Goal: Task Accomplishment & Management: Manage account settings

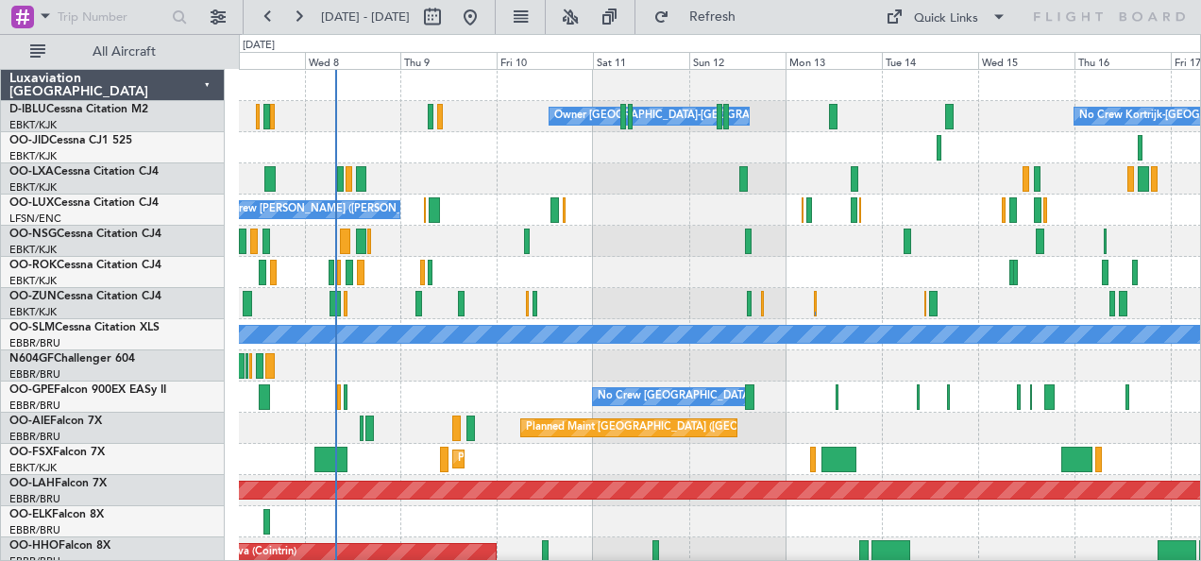
click at [438, 375] on div at bounding box center [720, 365] width 962 height 31
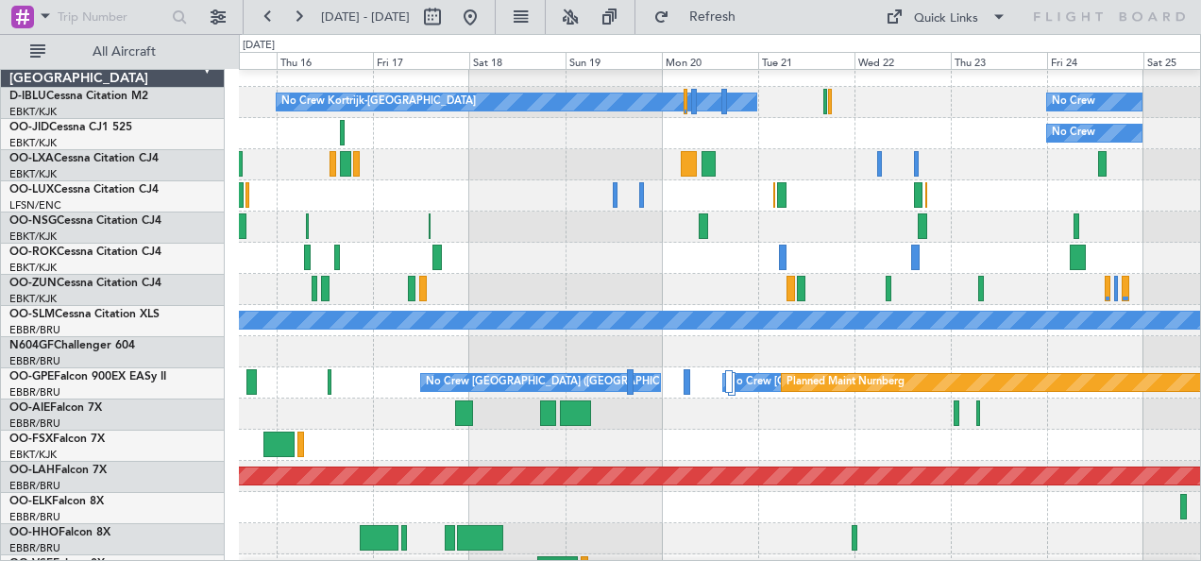
scroll to position [15, 0]
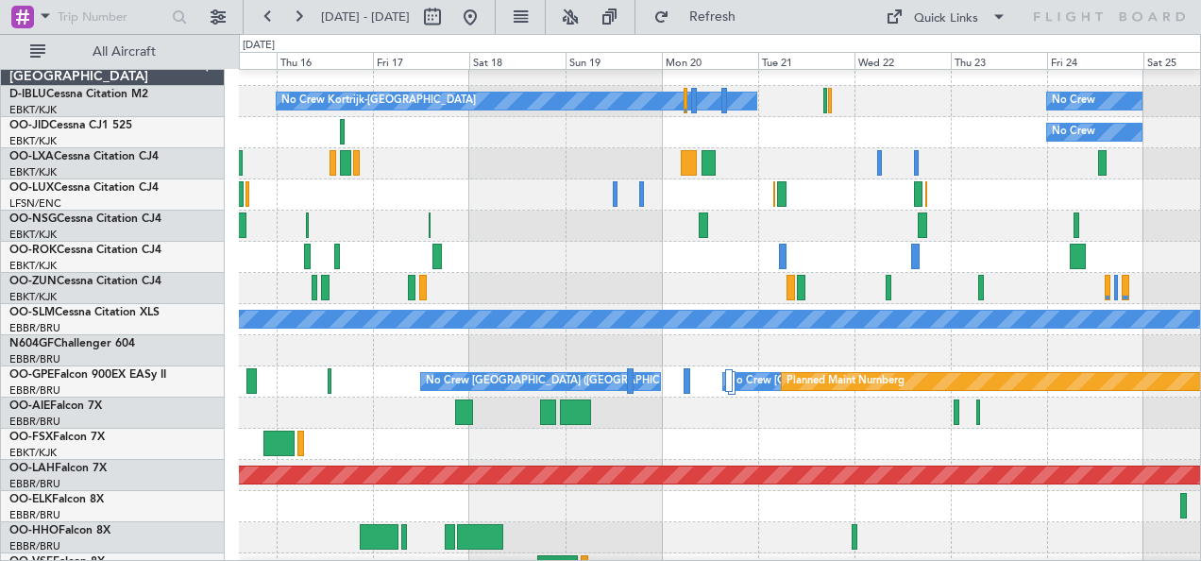
click at [768, 440] on div at bounding box center [720, 443] width 962 height 31
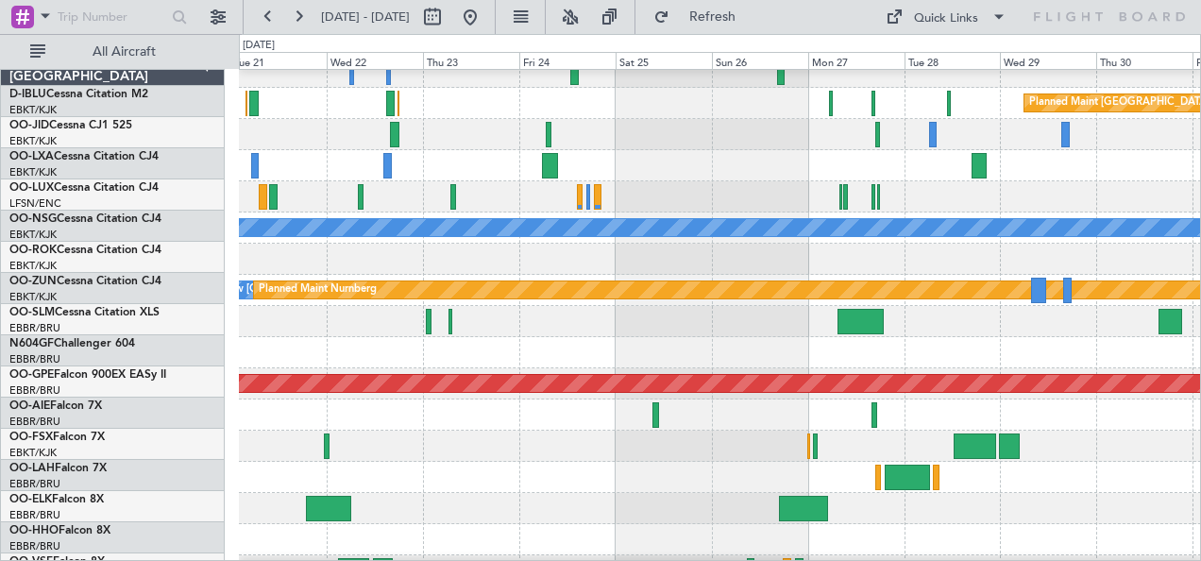
scroll to position [106, 0]
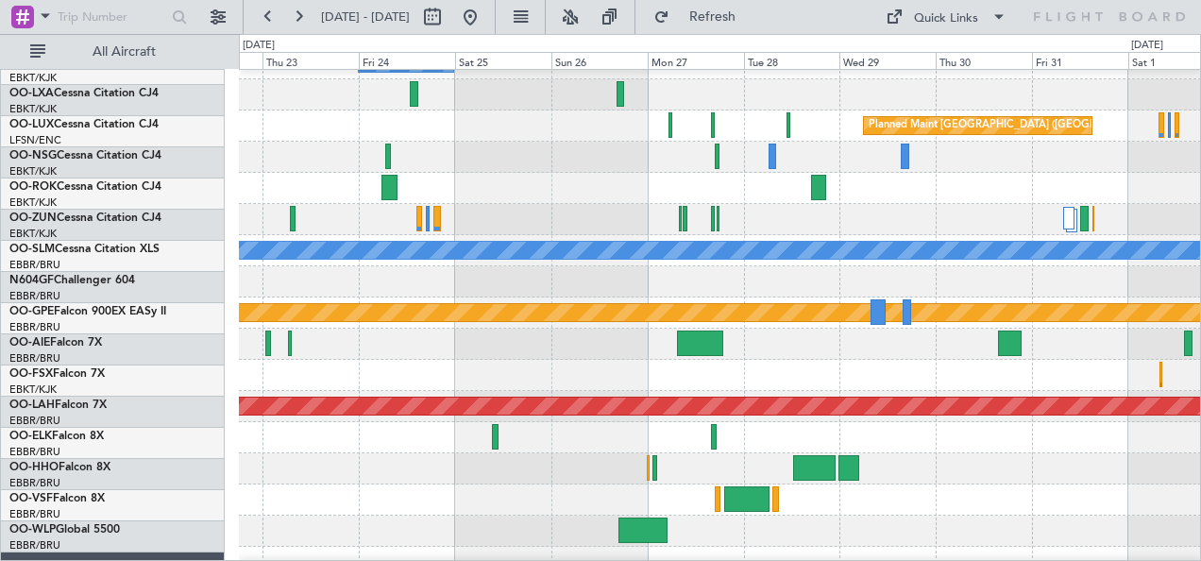
click at [916, 523] on div at bounding box center [720, 530] width 962 height 31
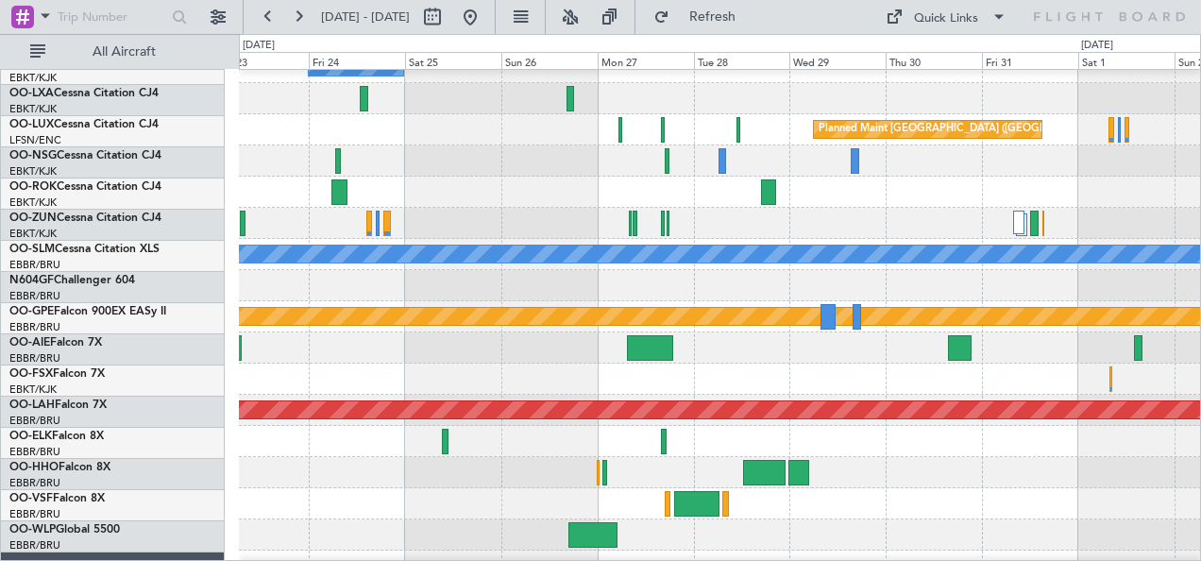
scroll to position [79, 0]
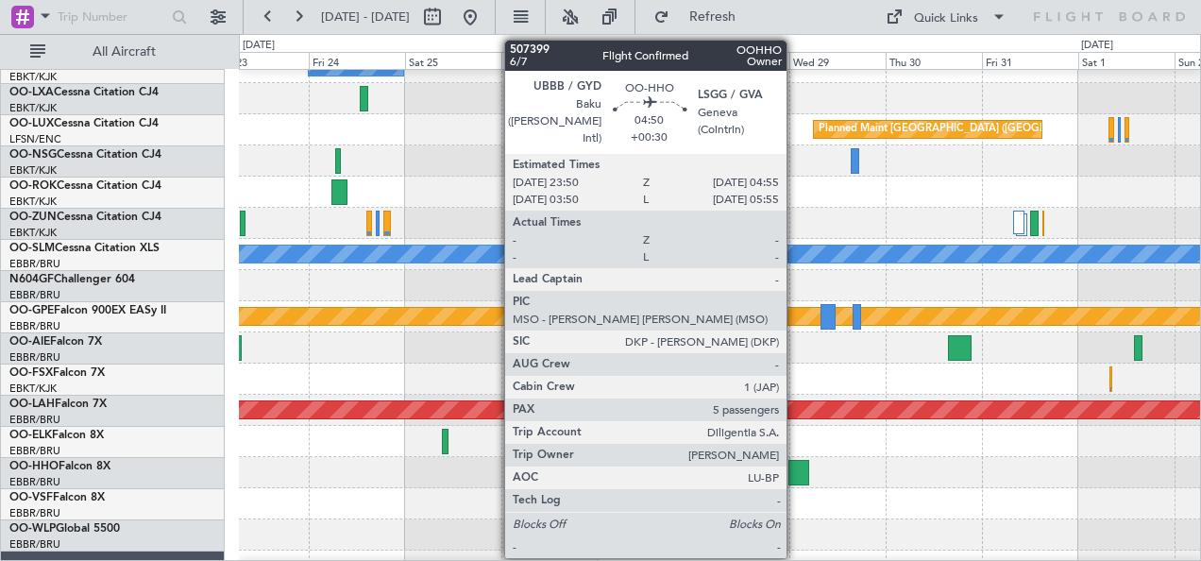
click at [796, 476] on div at bounding box center [798, 472] width 21 height 25
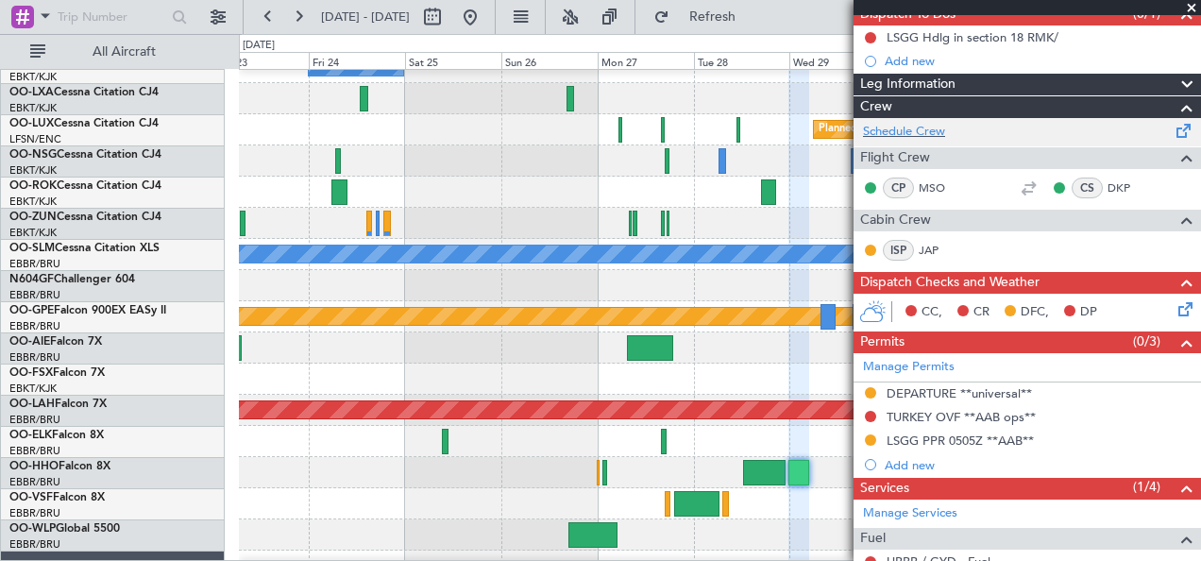
scroll to position [0, 0]
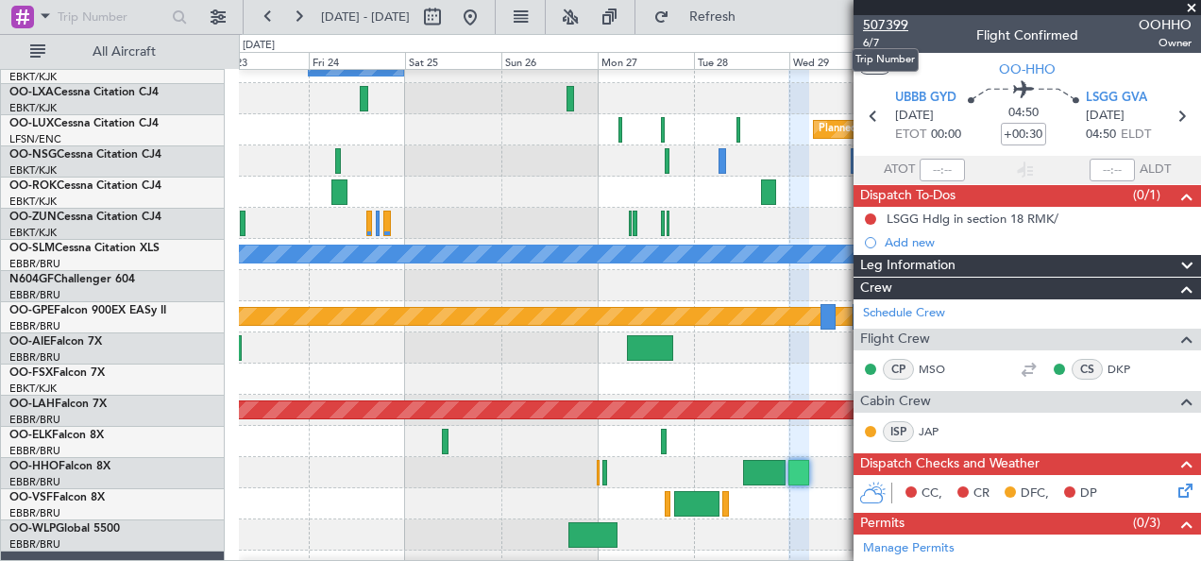
click at [884, 25] on span "507399" at bounding box center [885, 25] width 45 height 20
click at [899, 24] on span "507399" at bounding box center [885, 25] width 45 height 20
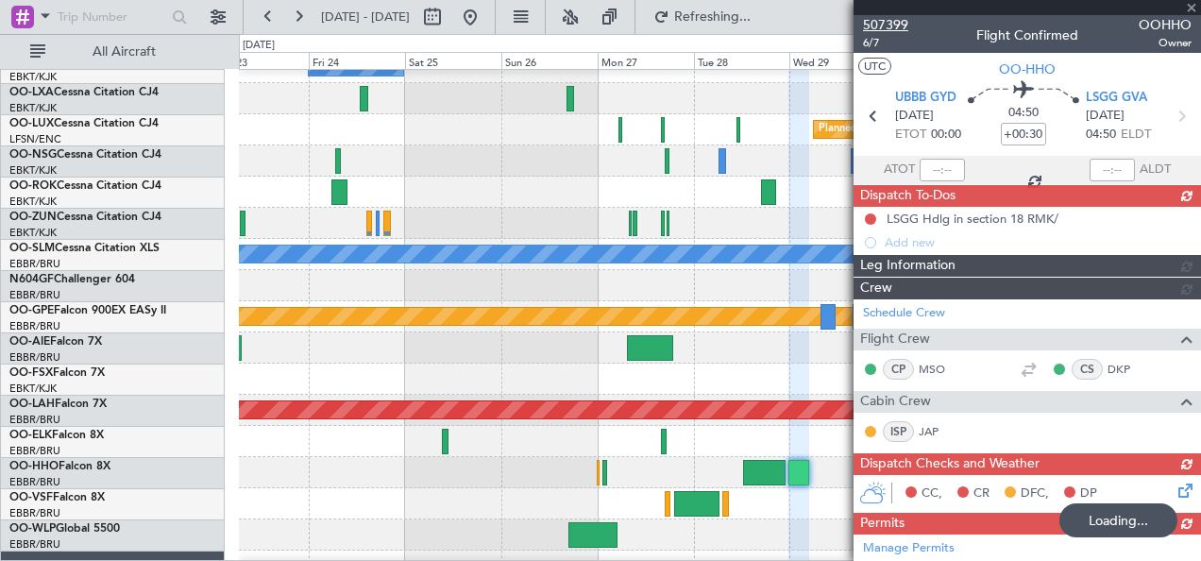
type input "+00:35"
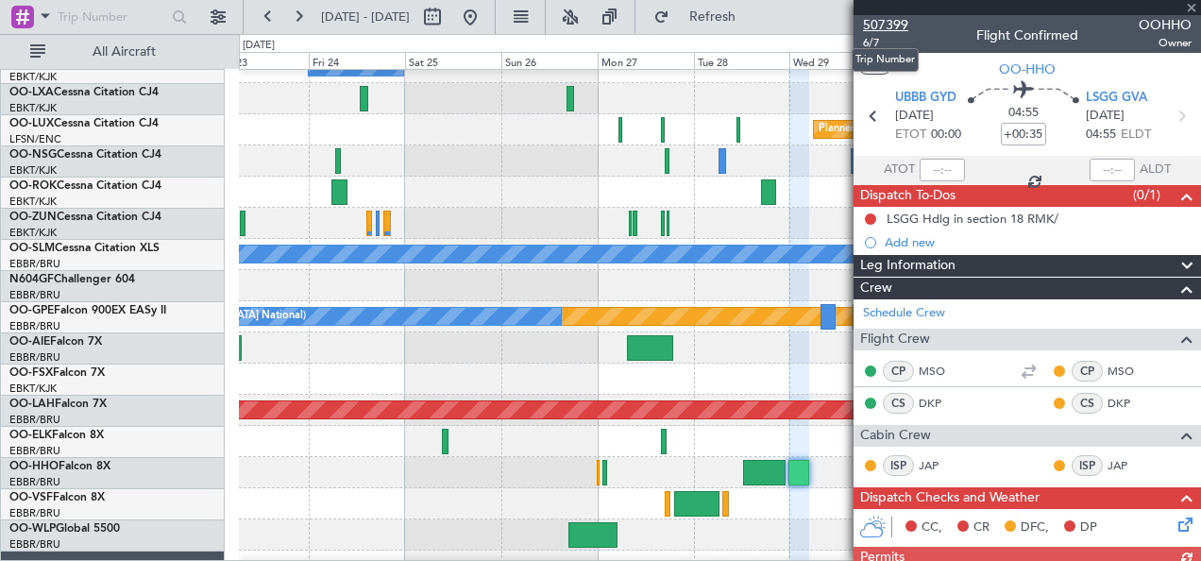
click at [899, 18] on span "507399" at bounding box center [885, 25] width 45 height 20
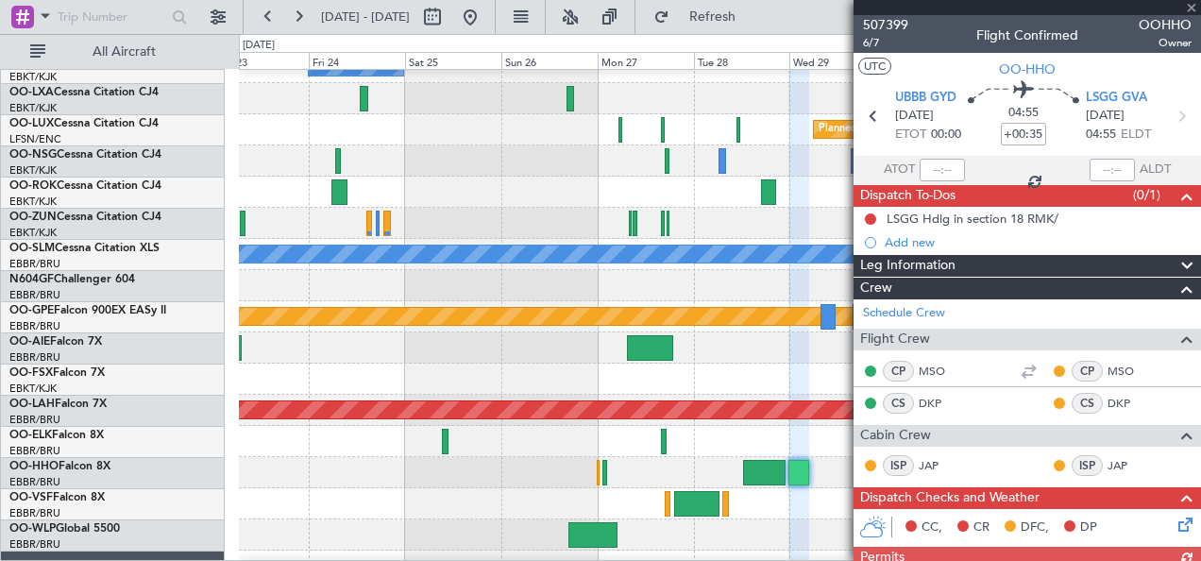
click at [1193, 11] on div at bounding box center [1026, 7] width 347 height 15
click at [1190, 9] on span at bounding box center [1191, 8] width 19 height 17
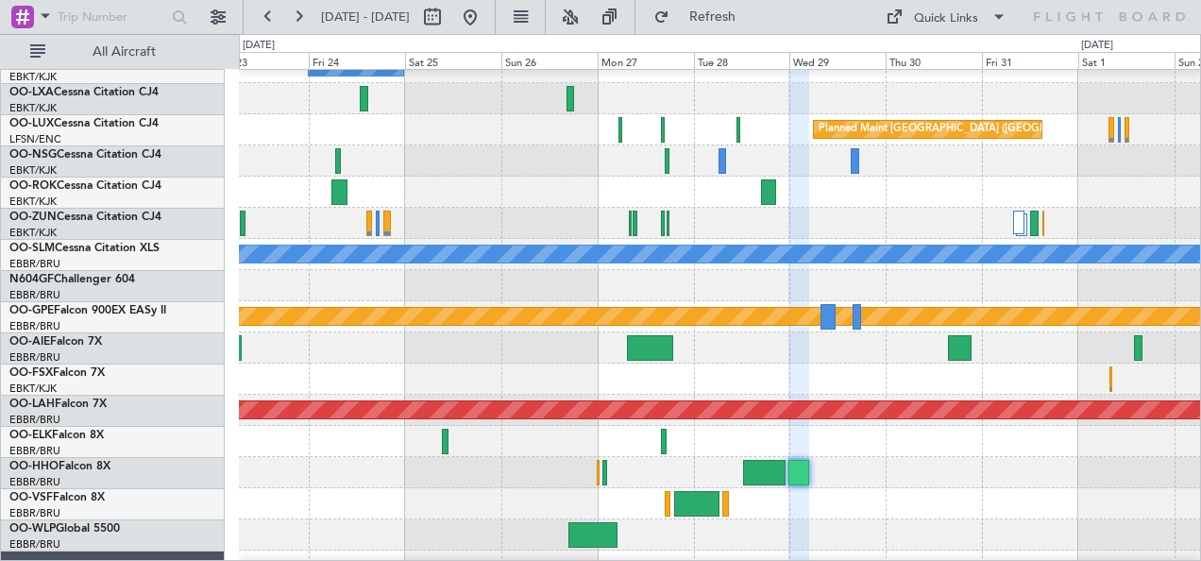
type input "0"
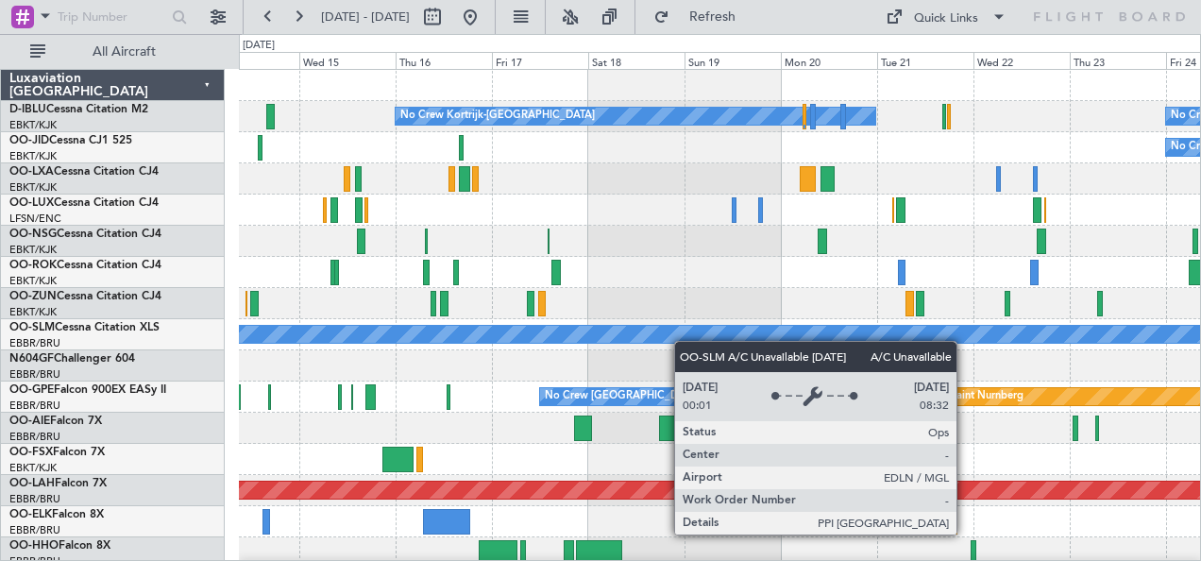
click at [677, 337] on div "A/C Unavailable [GEOGRAPHIC_DATA]" at bounding box center [720, 334] width 2884 height 17
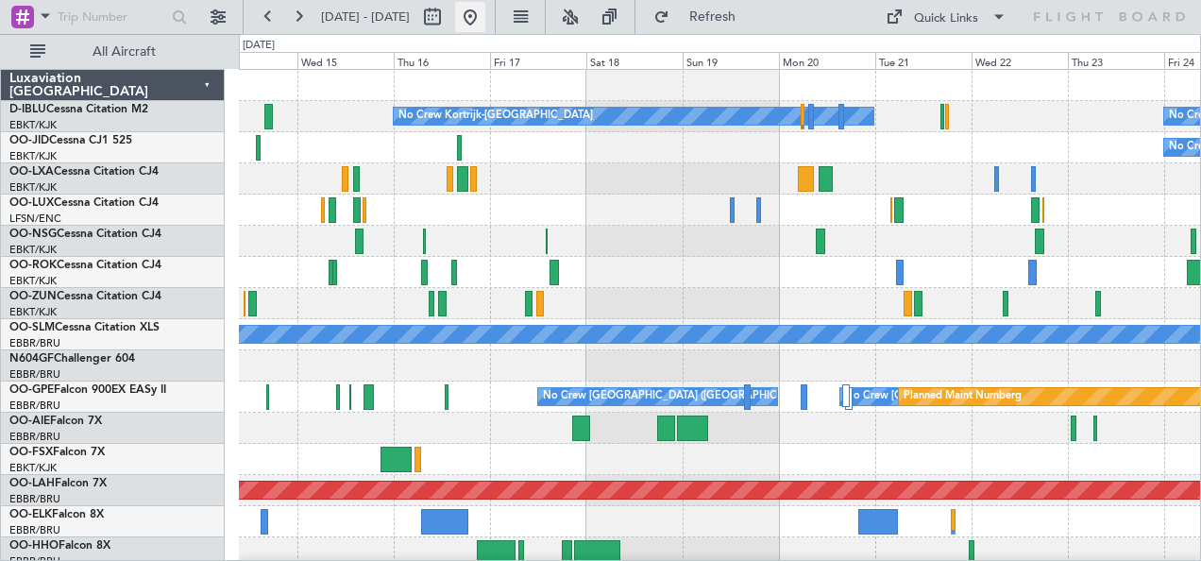
click at [485, 19] on button at bounding box center [470, 17] width 30 height 30
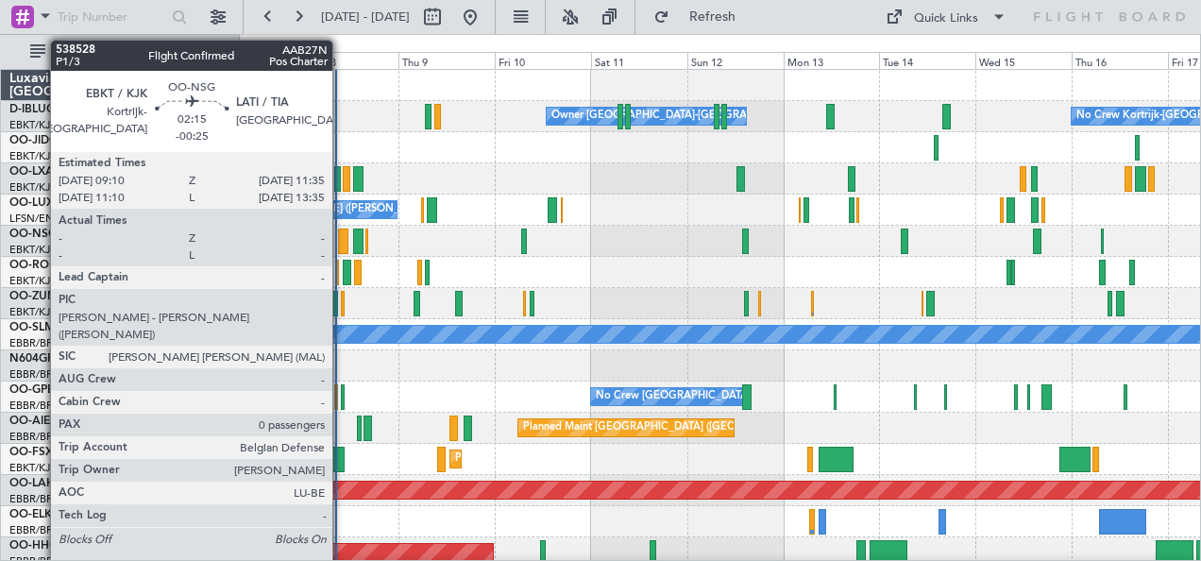
click at [342, 236] on div at bounding box center [343, 240] width 10 height 25
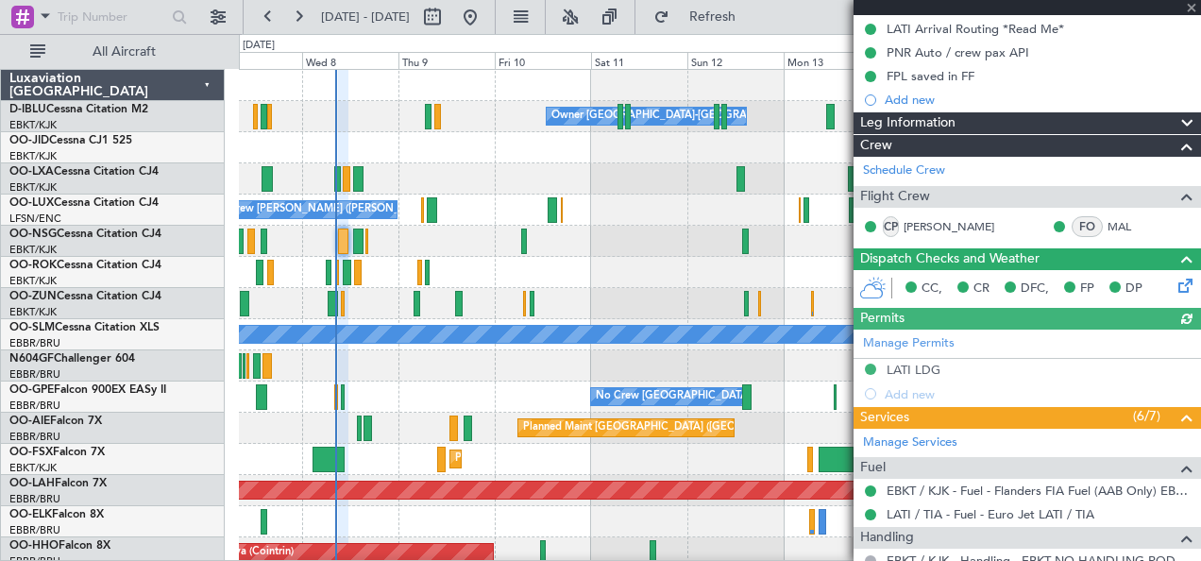
scroll to position [413, 0]
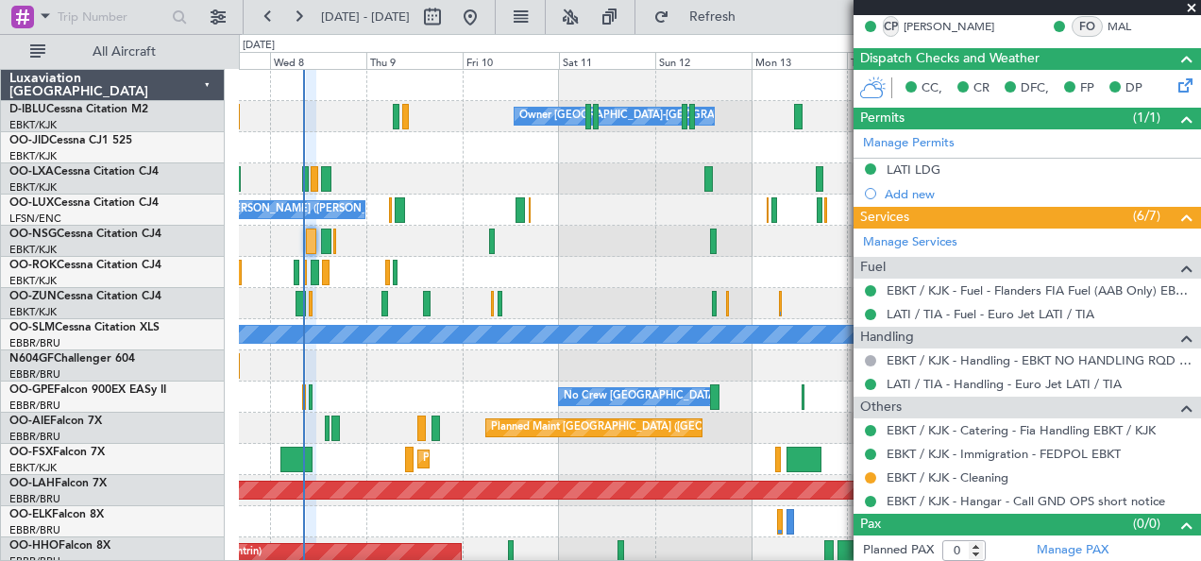
click at [462, 370] on div at bounding box center [720, 365] width 962 height 31
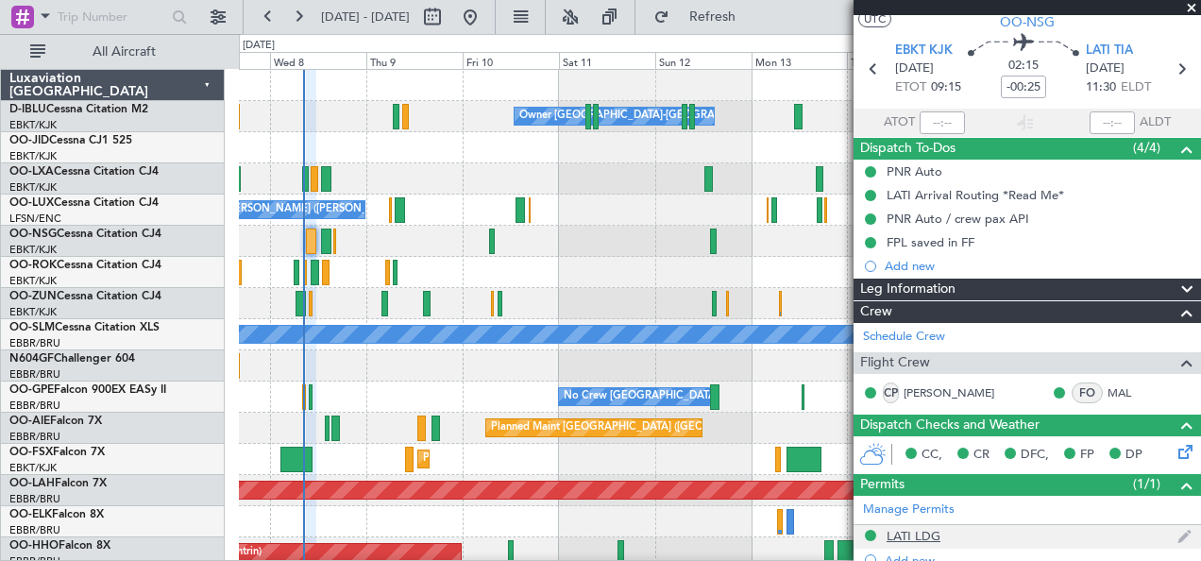
scroll to position [0, 0]
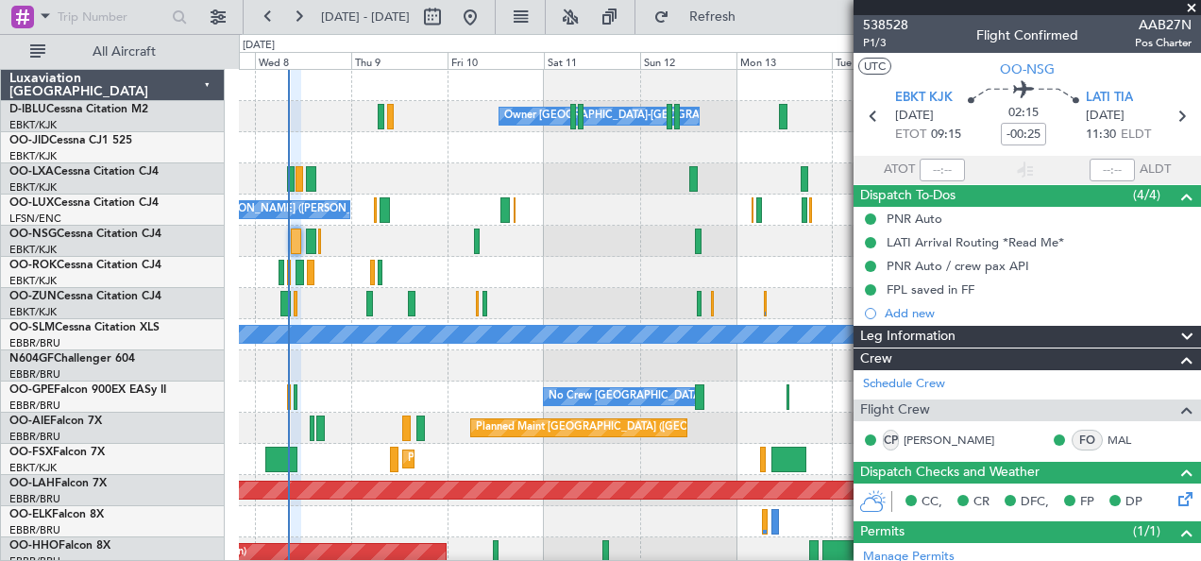
click at [422, 372] on div at bounding box center [720, 365] width 962 height 31
drag, startPoint x: 803, startPoint y: 382, endPoint x: 433, endPoint y: 402, distance: 370.5
click at [813, 366] on div at bounding box center [720, 365] width 962 height 31
click at [545, 373] on div at bounding box center [720, 365] width 962 height 31
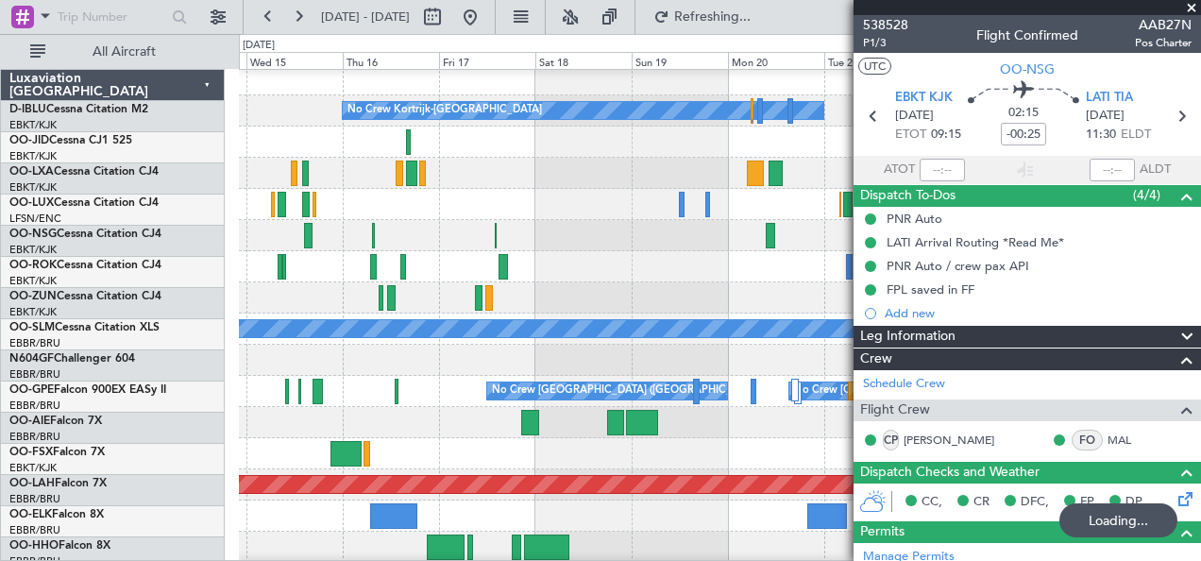
scroll to position [6, 0]
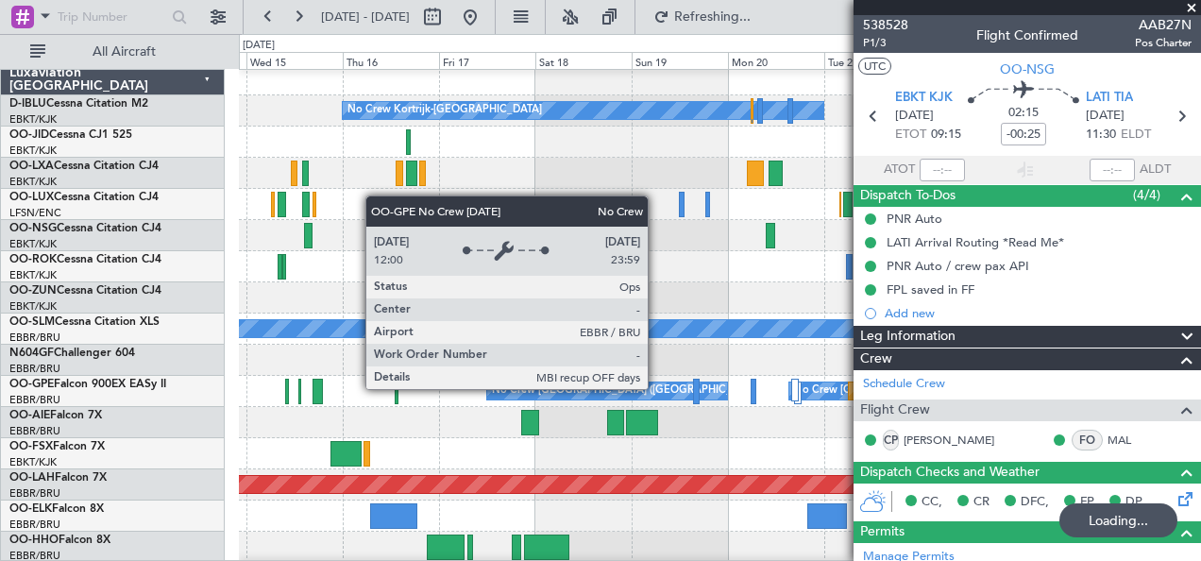
click at [174, 332] on div "No Crew Kortrijk-[GEOGRAPHIC_DATA] No Crew Owner [GEOGRAPHIC_DATA]-[GEOGRAPHIC_…" at bounding box center [600, 297] width 1201 height 527
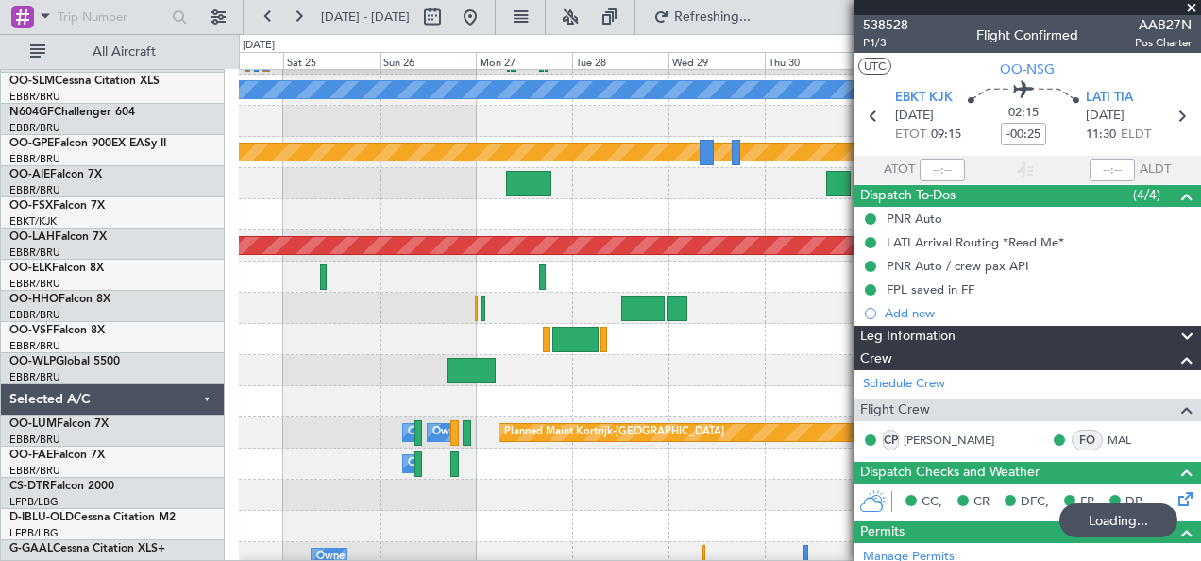
scroll to position [244, 0]
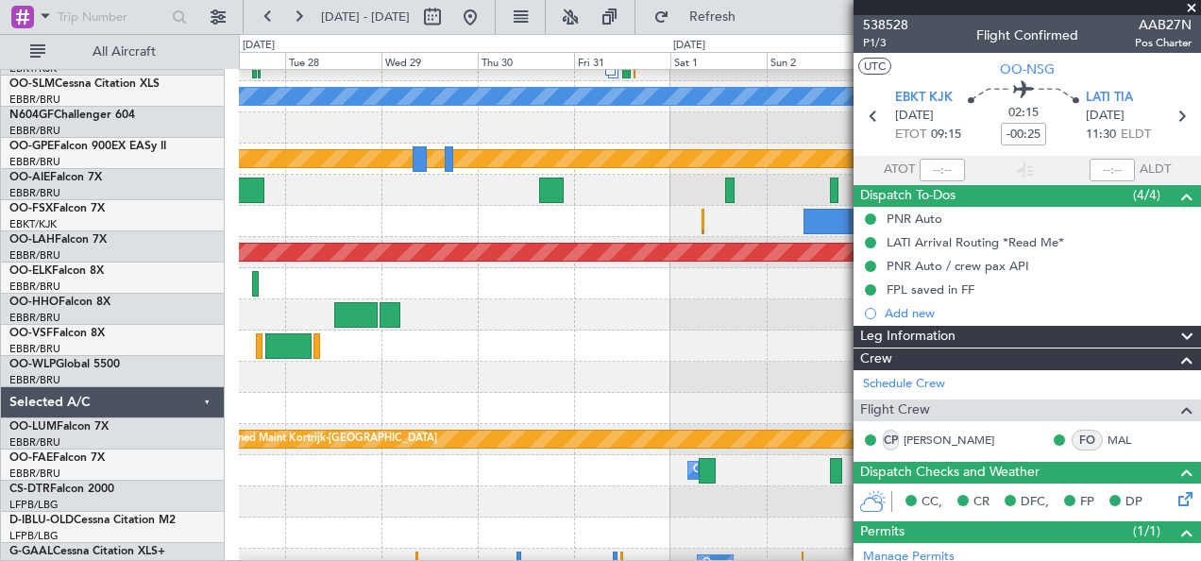
click at [458, 340] on div at bounding box center [720, 345] width 962 height 31
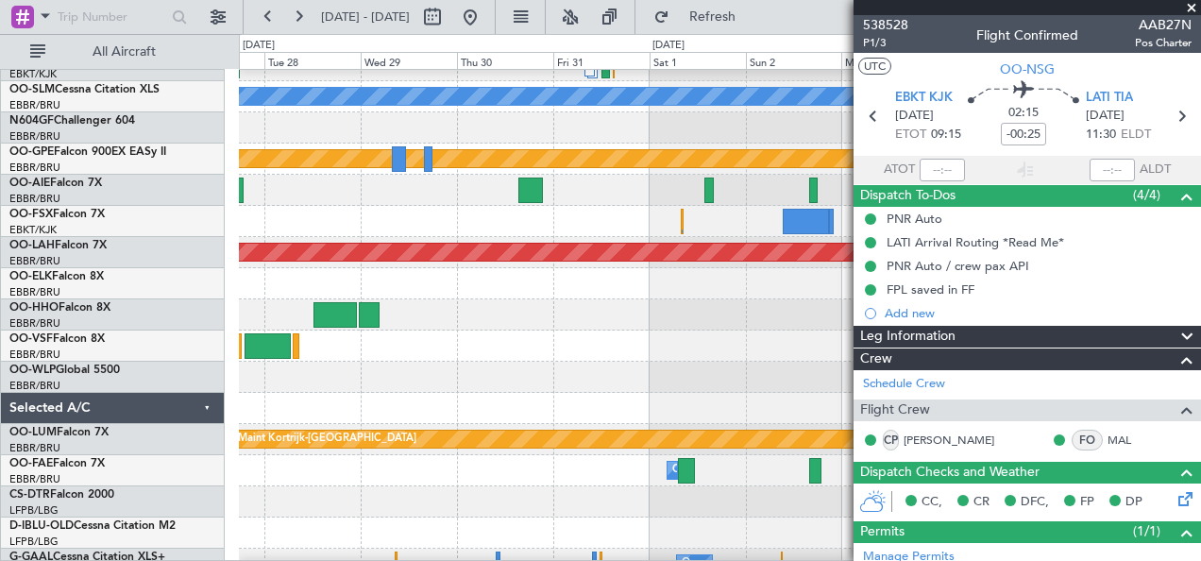
click at [1188, 2] on span at bounding box center [1191, 8] width 19 height 17
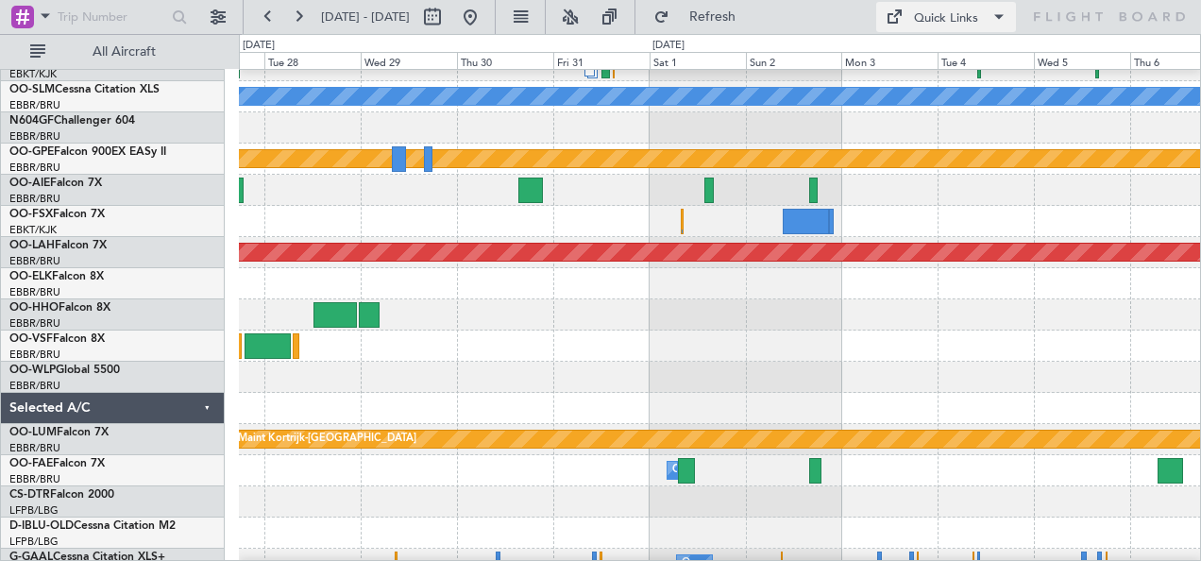
click at [968, 25] on div "Quick Links" at bounding box center [946, 18] width 64 height 19
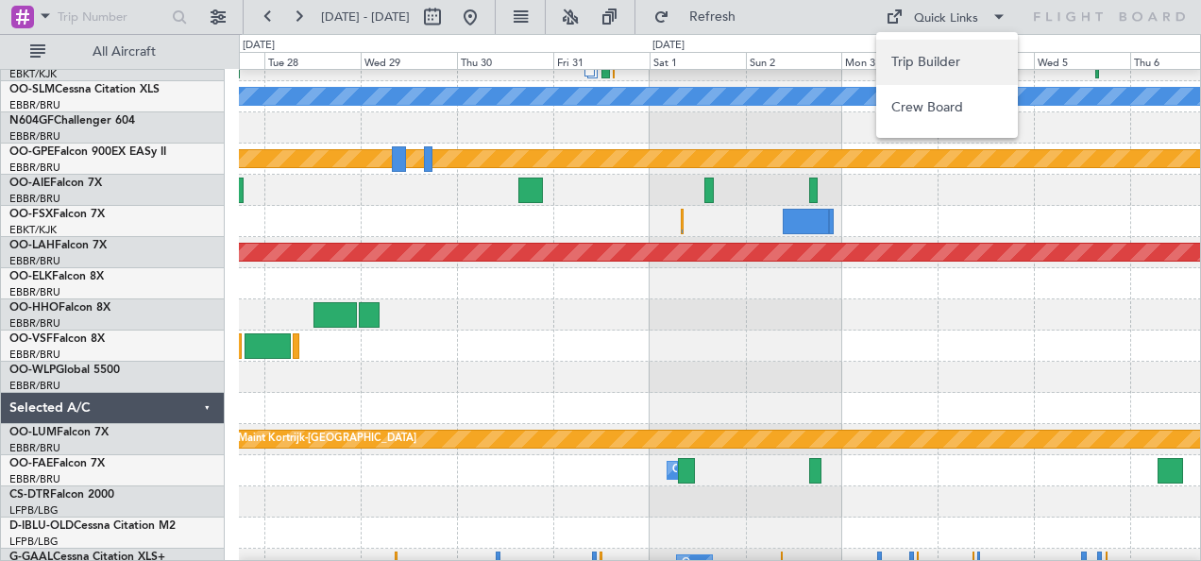
click at [951, 59] on button "Trip Builder" at bounding box center [947, 62] width 142 height 45
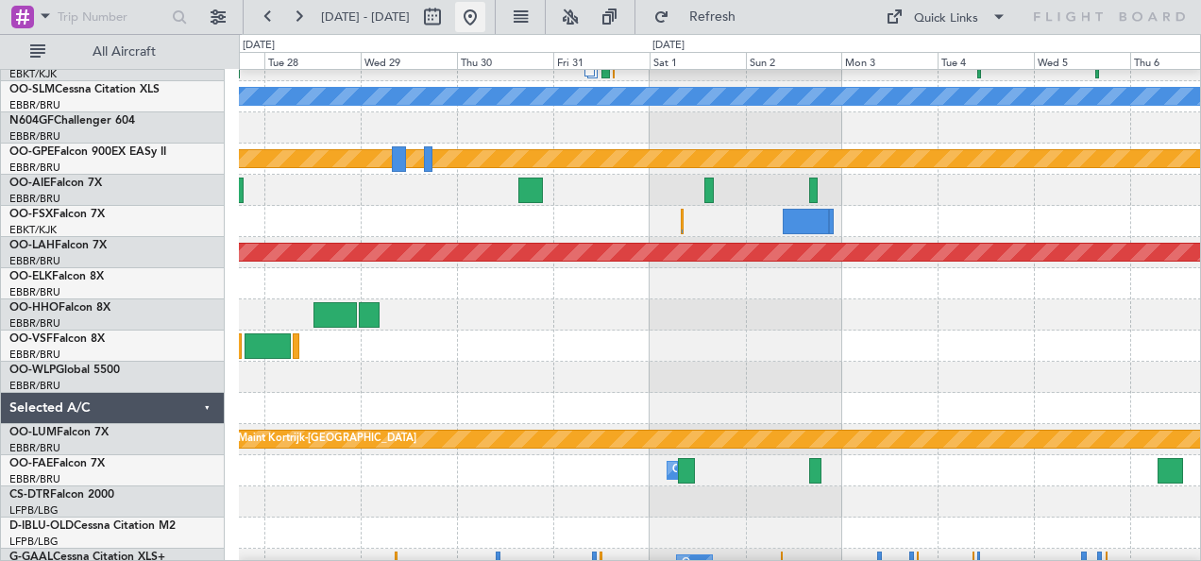
click at [485, 11] on button at bounding box center [470, 17] width 30 height 30
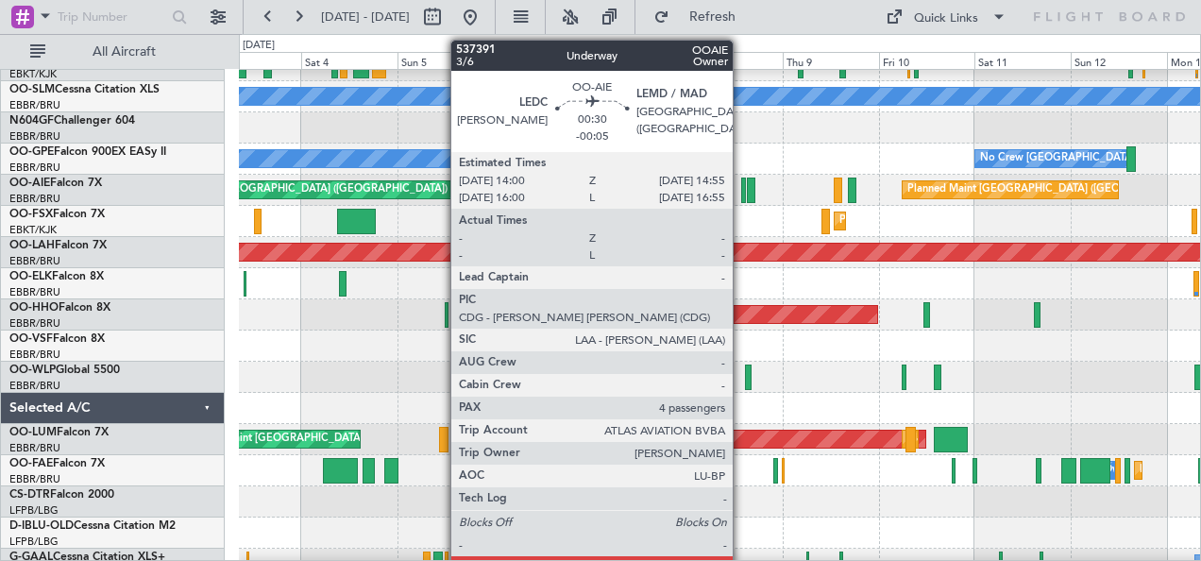
click at [742, 191] on div at bounding box center [743, 189] width 4 height 25
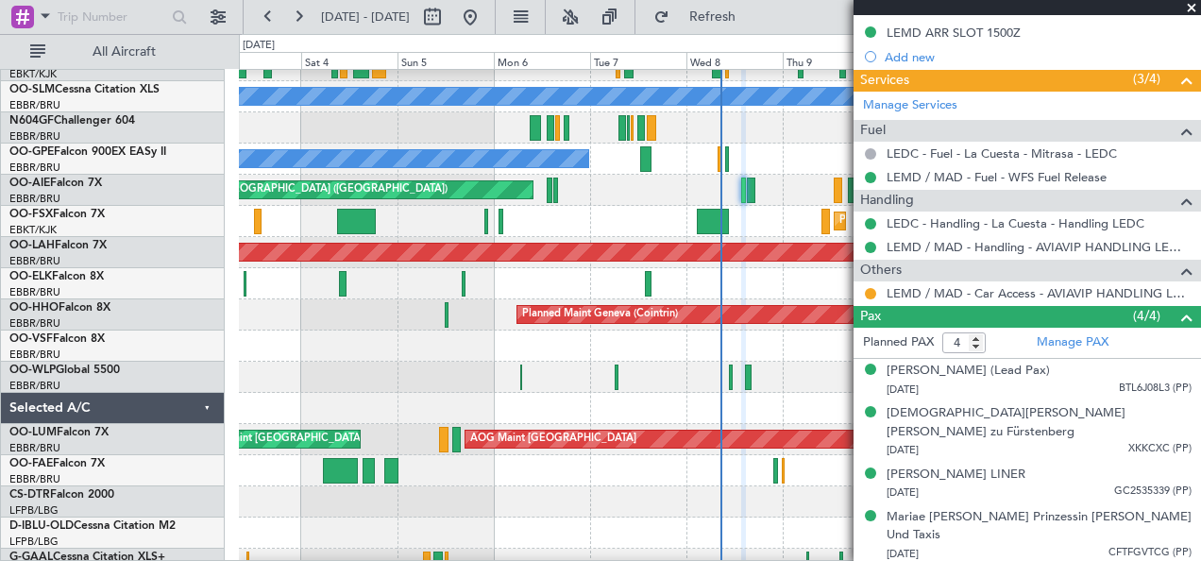
scroll to position [0, 0]
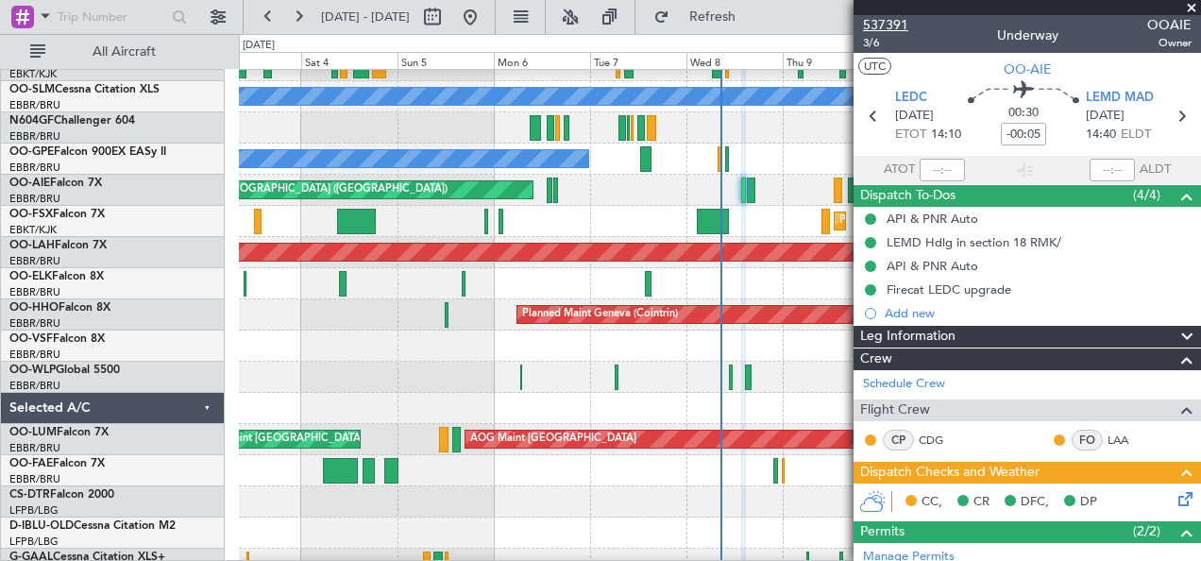
click at [884, 32] on span "537391" at bounding box center [885, 25] width 45 height 20
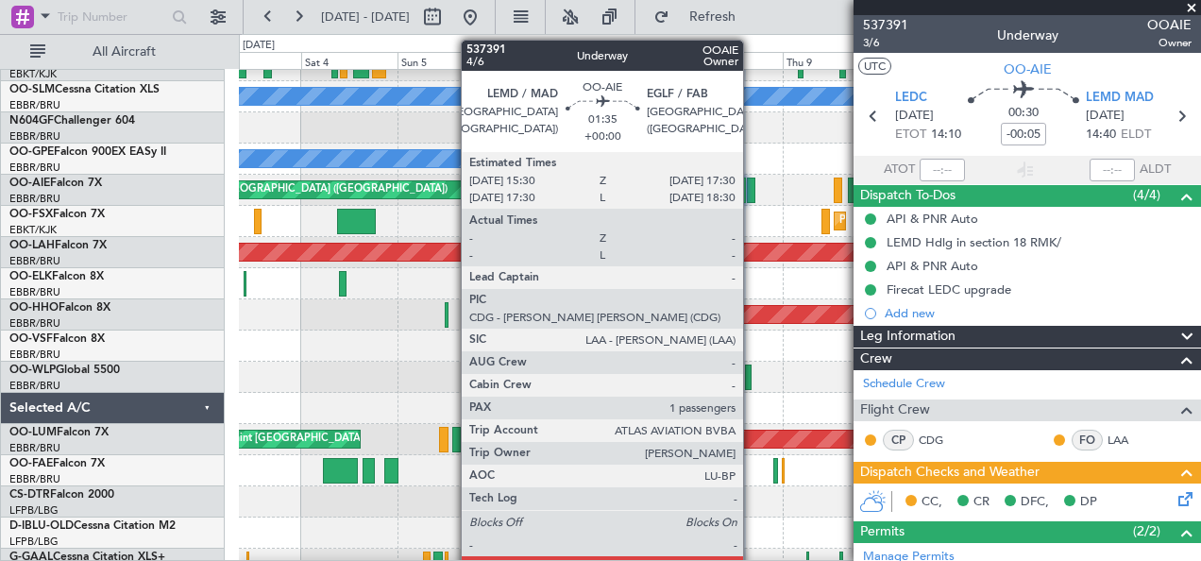
click at [752, 187] on div at bounding box center [751, 189] width 8 height 25
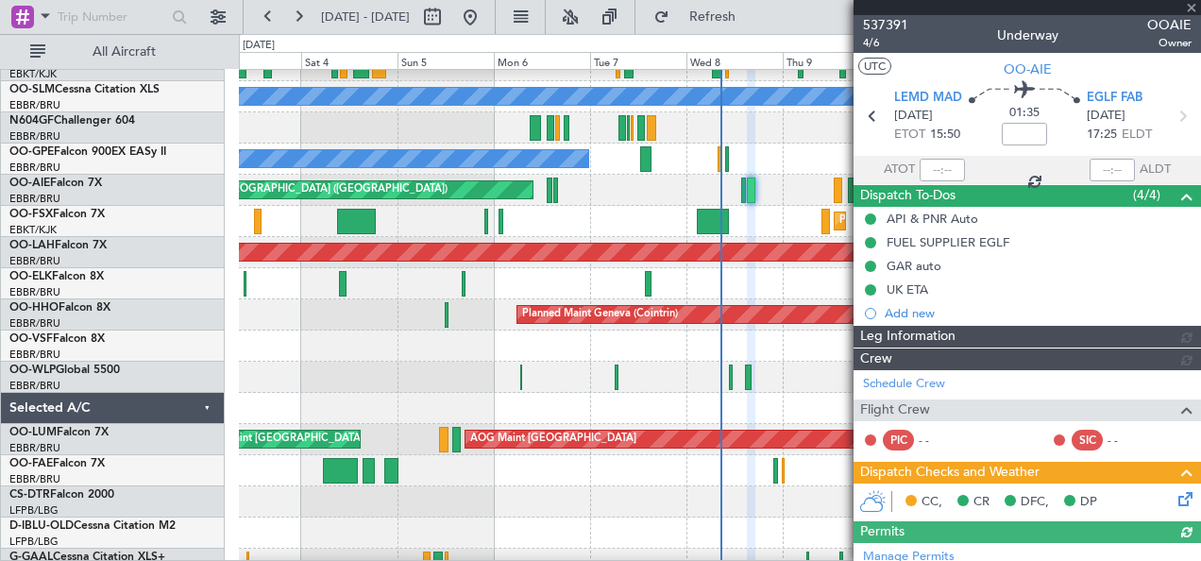
scroll to position [387, 0]
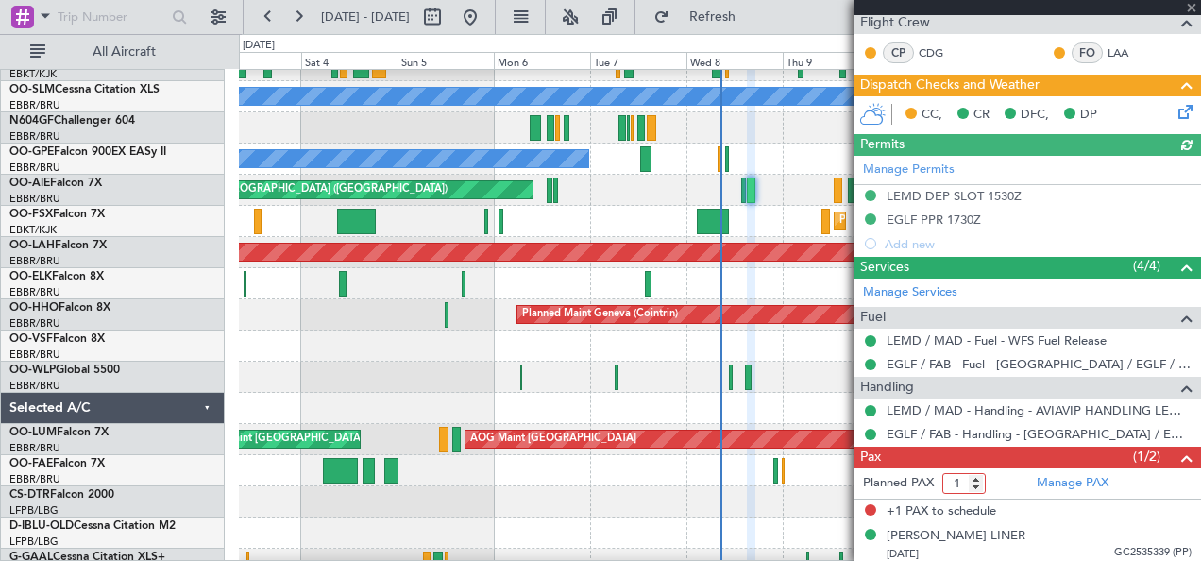
type input "1"
click at [976, 482] on input "1" at bounding box center [963, 483] width 43 height 21
click at [1175, 454] on span at bounding box center [1186, 457] width 23 height 23
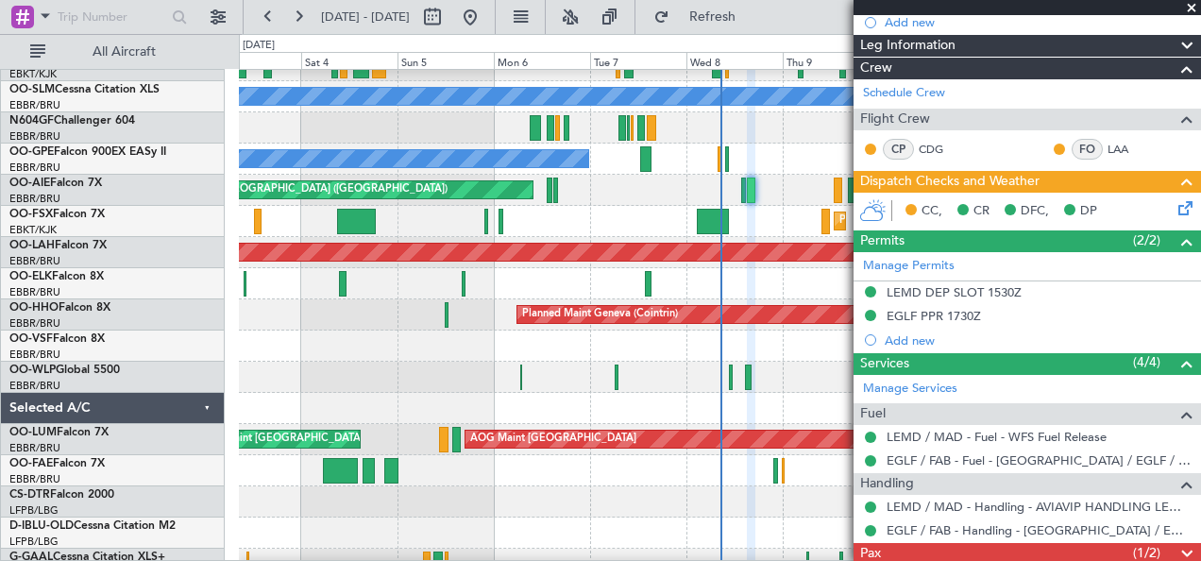
click at [1175, 544] on span at bounding box center [1186, 554] width 23 height 23
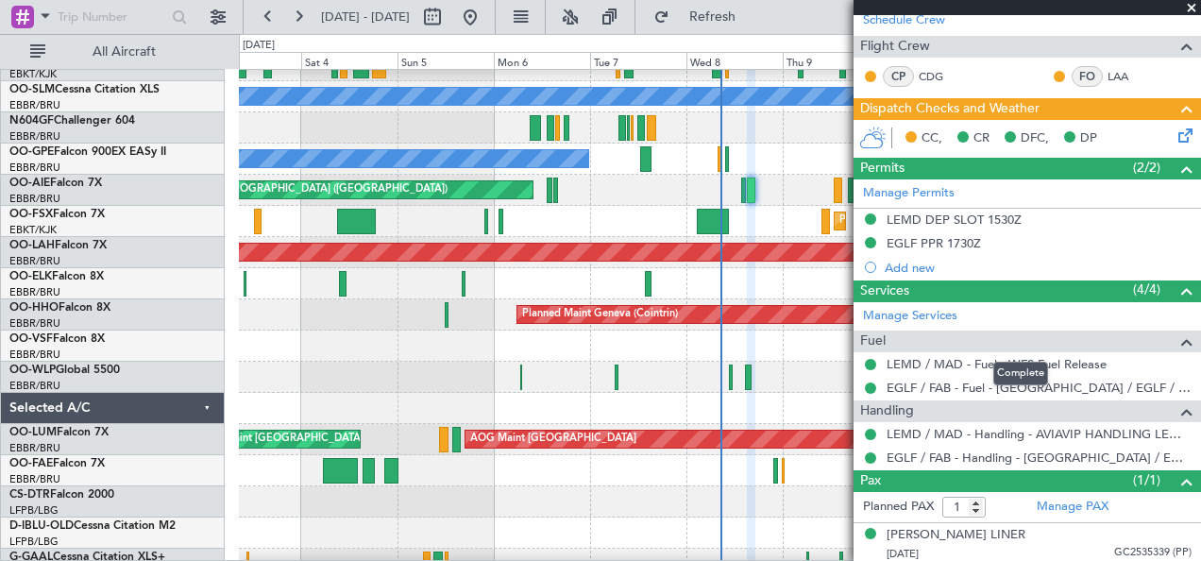
scroll to position [0, 0]
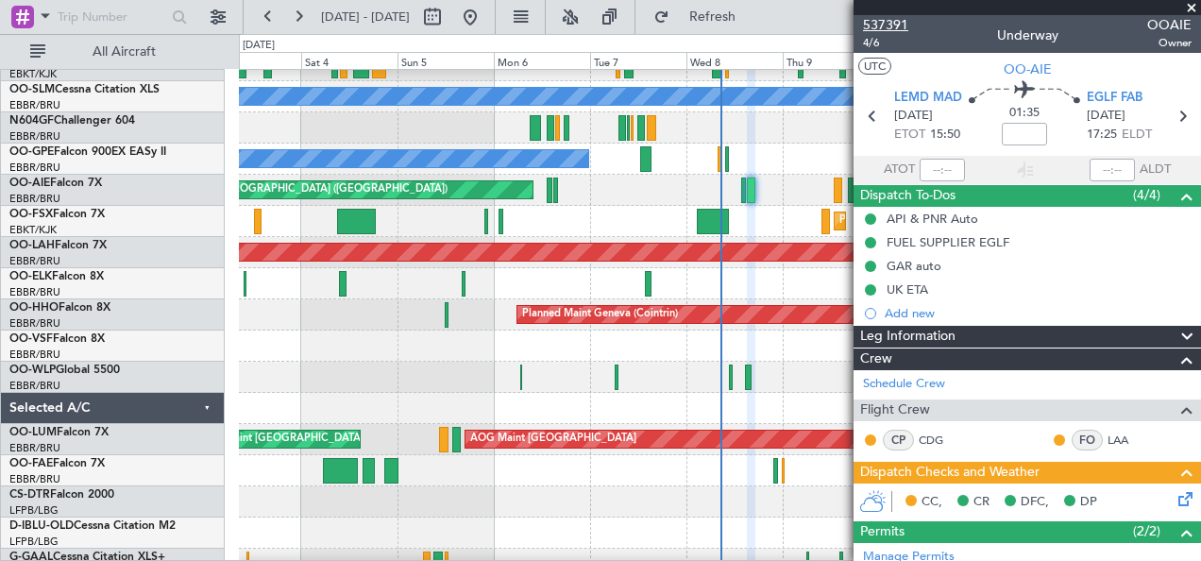
click at [886, 23] on span "537391" at bounding box center [885, 25] width 45 height 20
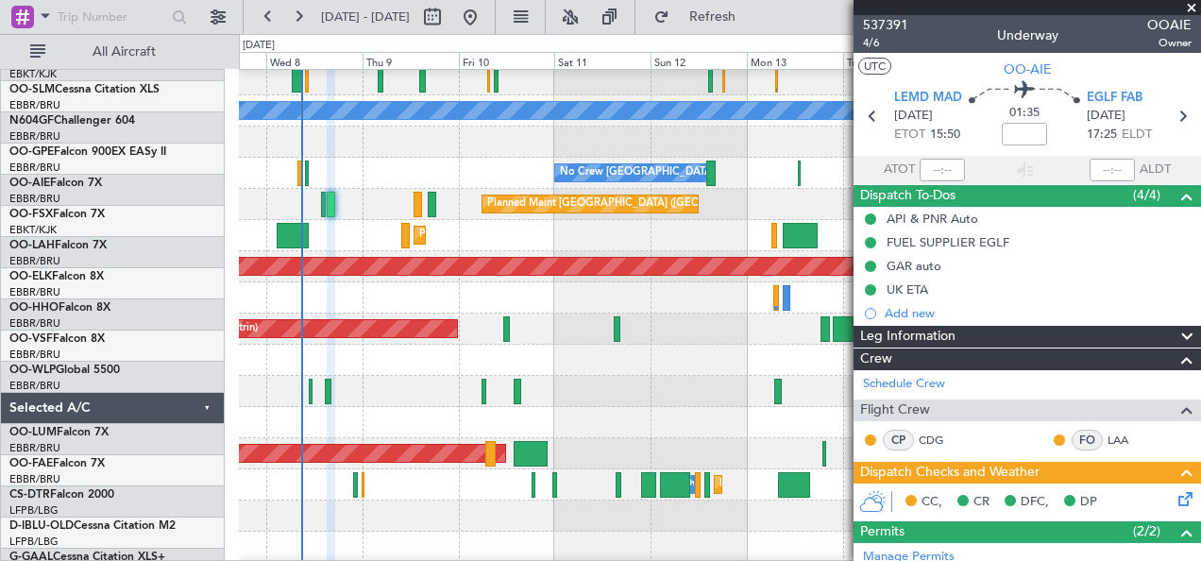
click at [359, 413] on div at bounding box center [720, 422] width 962 height 31
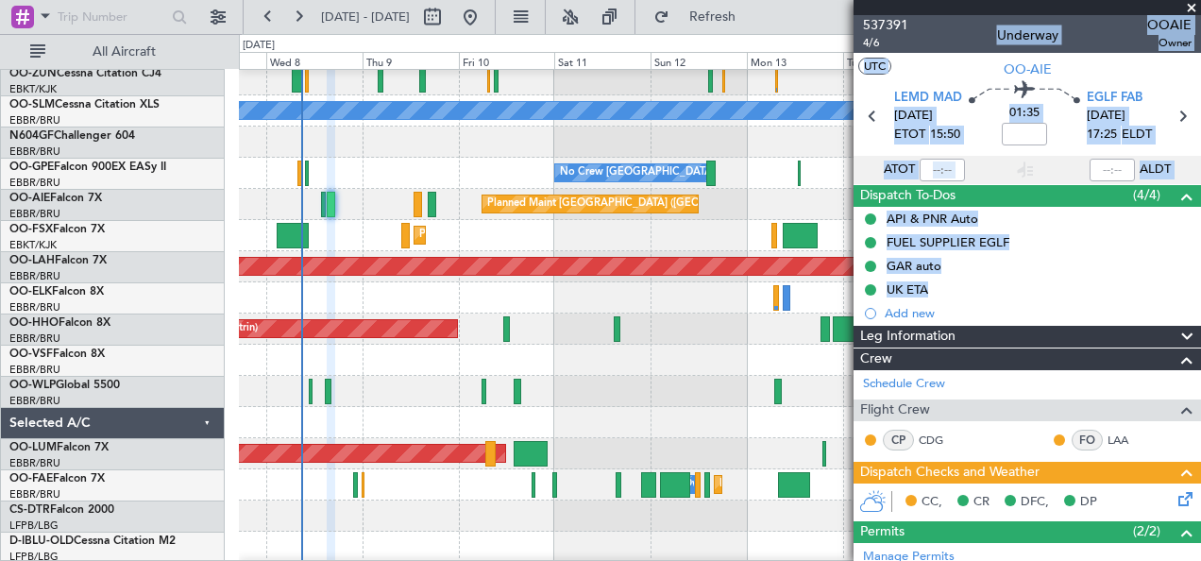
drag, startPoint x: 857, startPoint y: 426, endPoint x: 480, endPoint y: 427, distance: 376.6
click at [480, 427] on fb-app "[DATE] - [DATE] Refresh Quick Links All Aircraft A/C Unavailable [GEOGRAPHIC_DA…" at bounding box center [600, 287] width 1201 height 546
click at [676, 385] on div at bounding box center [720, 391] width 962 height 31
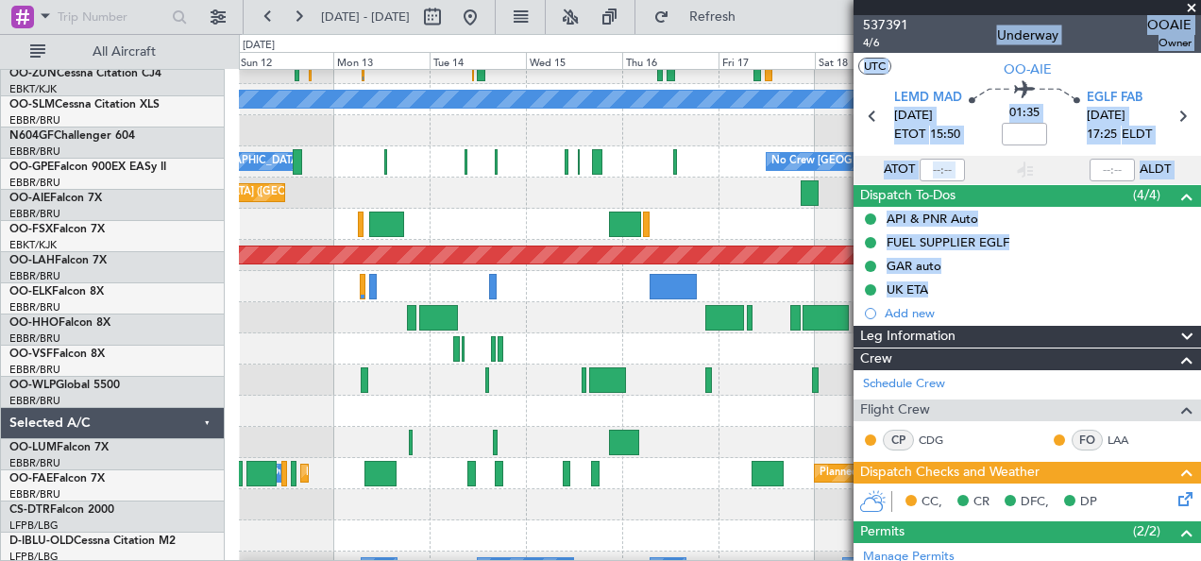
click at [309, 381] on div at bounding box center [720, 379] width 962 height 31
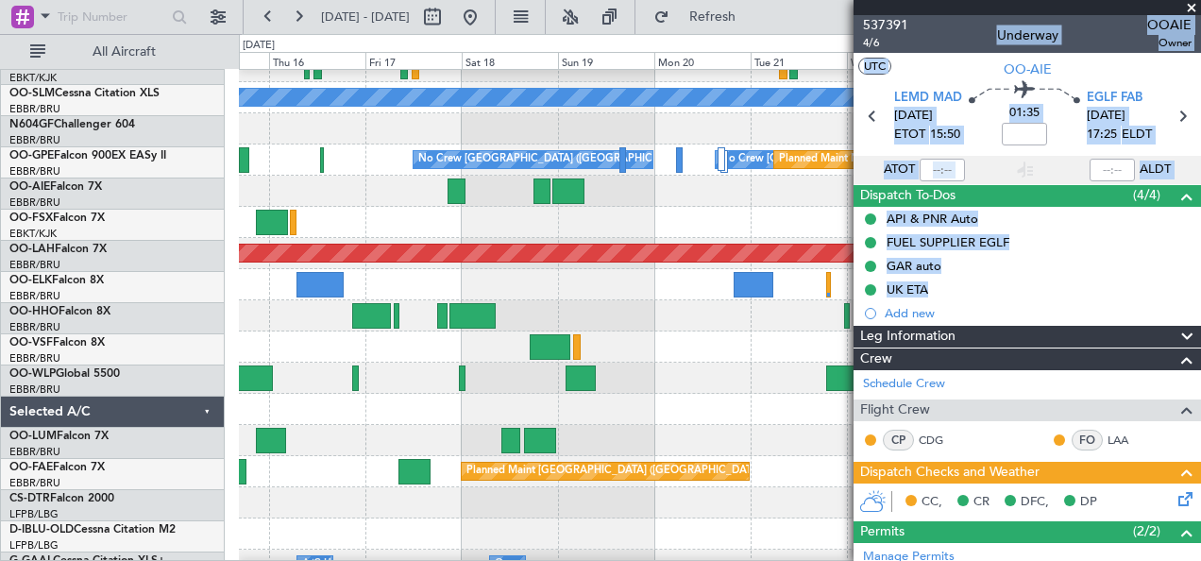
scroll to position [242, 0]
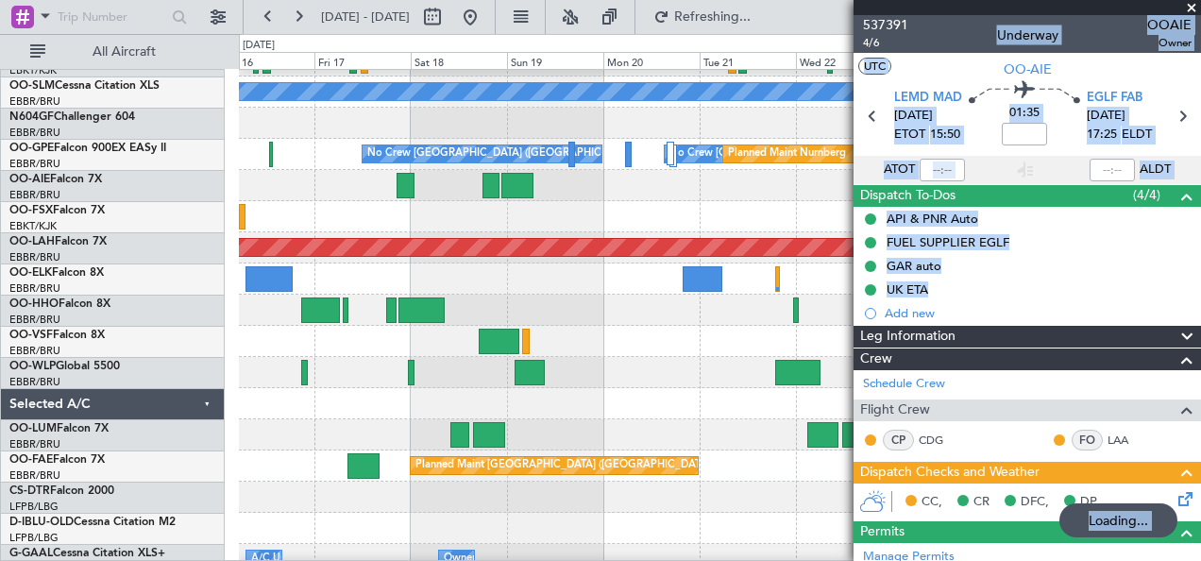
click at [185, 421] on div "A/C Unavailable [GEOGRAPHIC_DATA] No Crew [GEOGRAPHIC_DATA] (Brussels National)…" at bounding box center [600, 297] width 1201 height 527
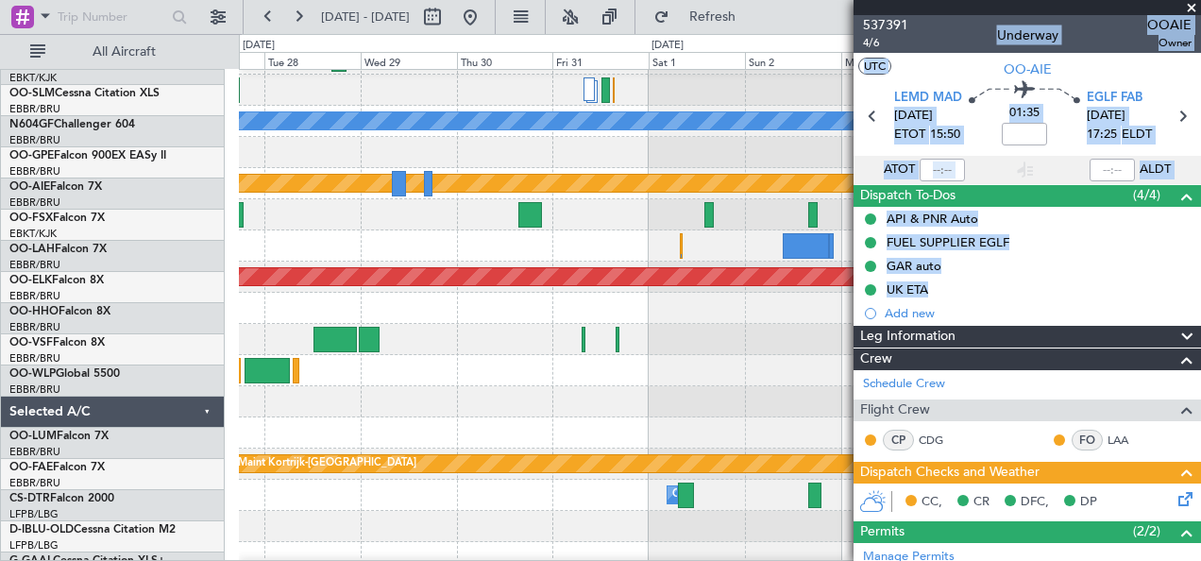
scroll to position [213, 0]
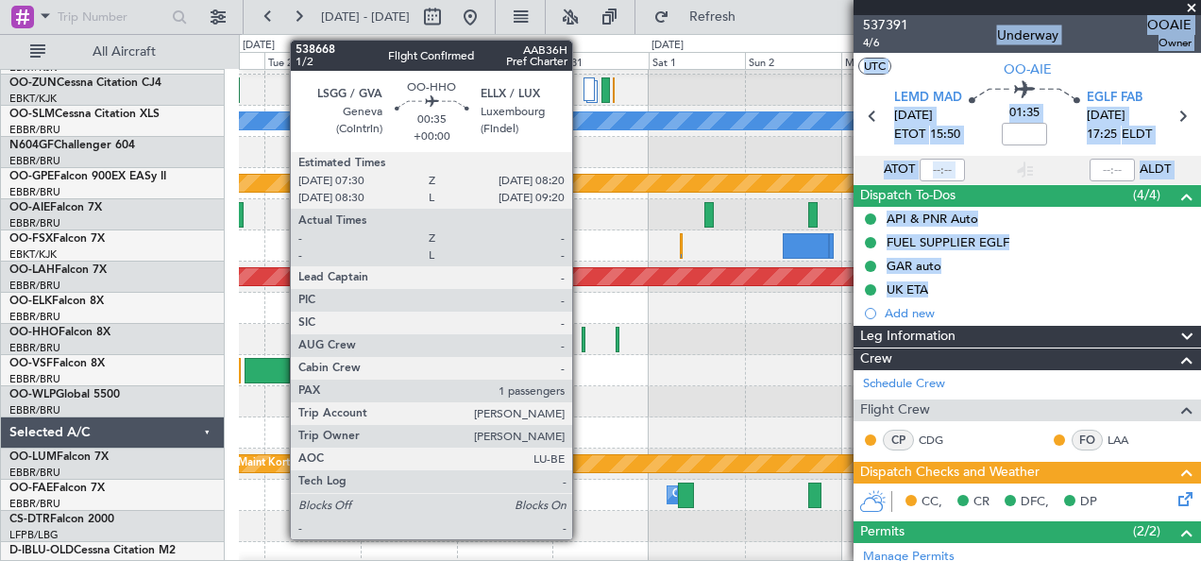
click at [581, 334] on div at bounding box center [583, 339] width 4 height 25
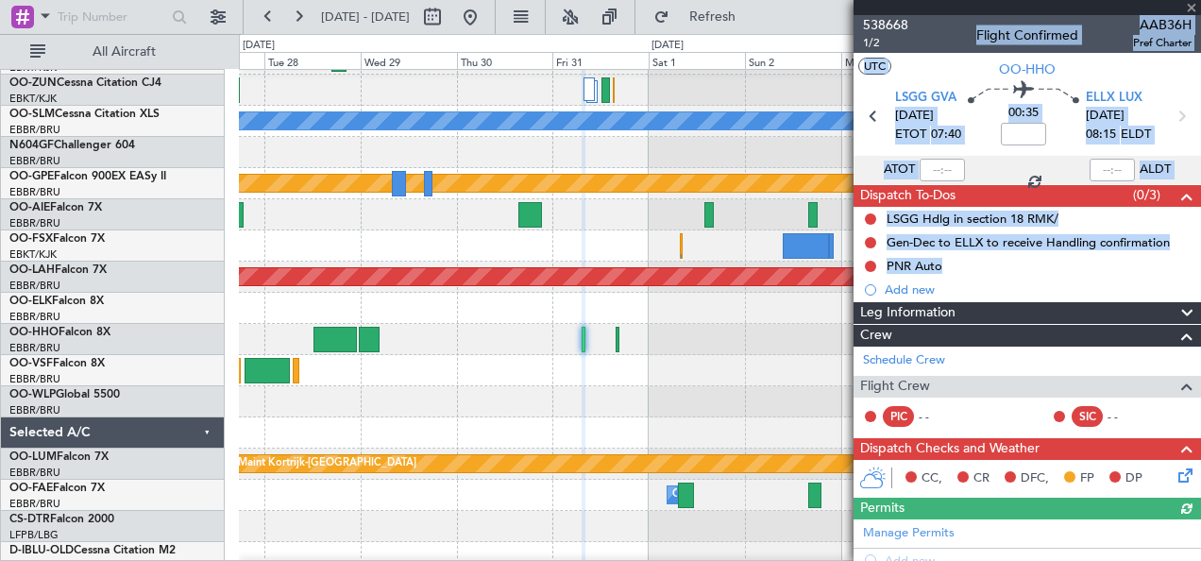
scroll to position [293, 0]
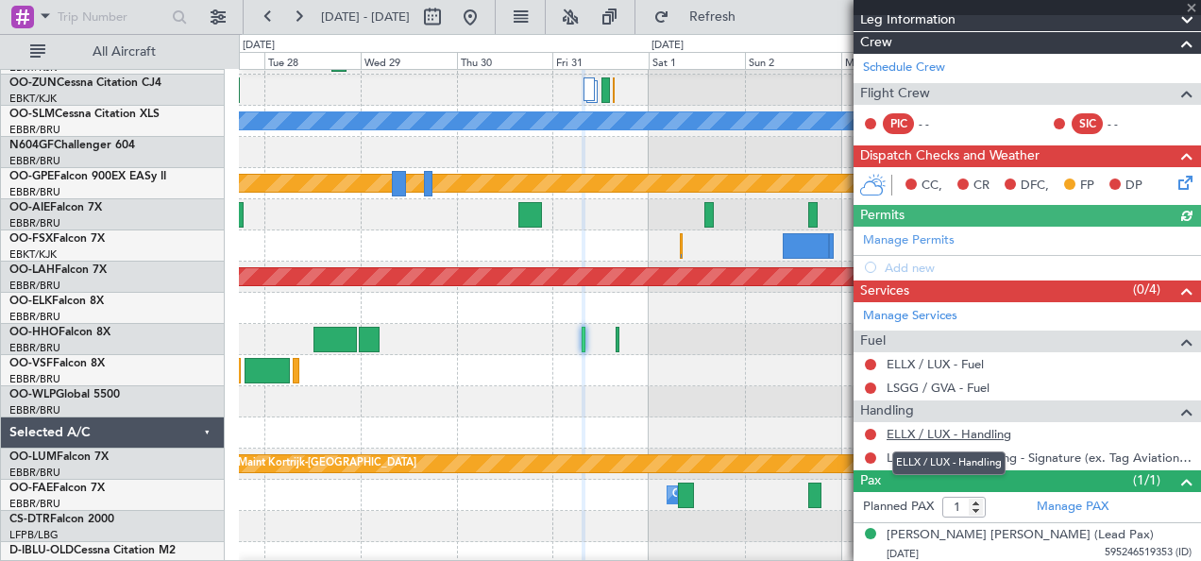
click at [971, 432] on link "ELLX / LUX - Handling" at bounding box center [948, 434] width 125 height 16
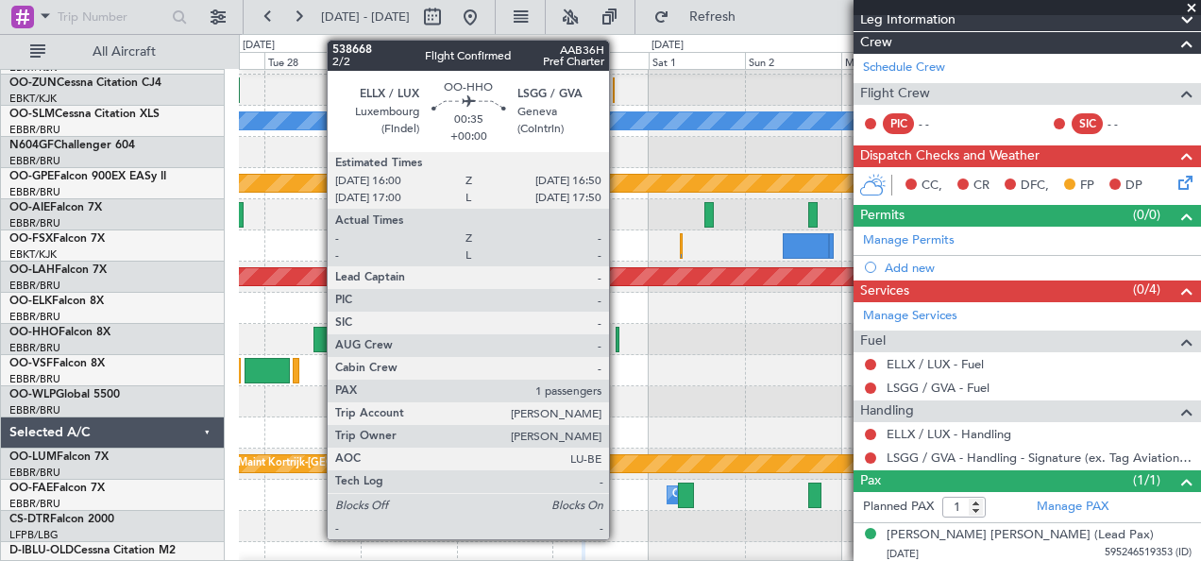
click at [618, 336] on div at bounding box center [617, 339] width 4 height 25
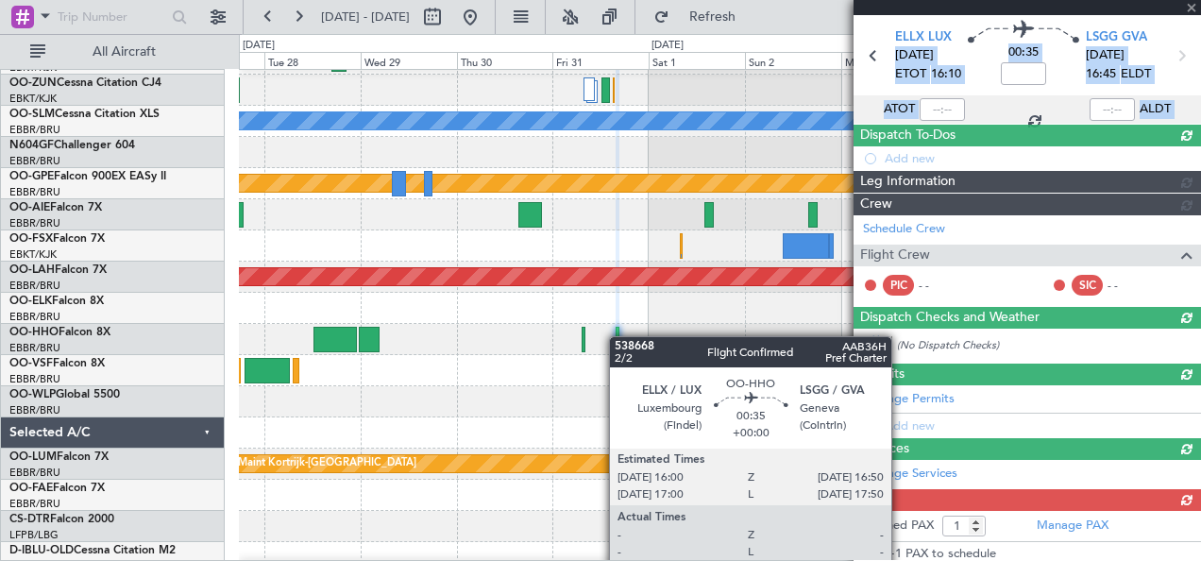
scroll to position [268, 0]
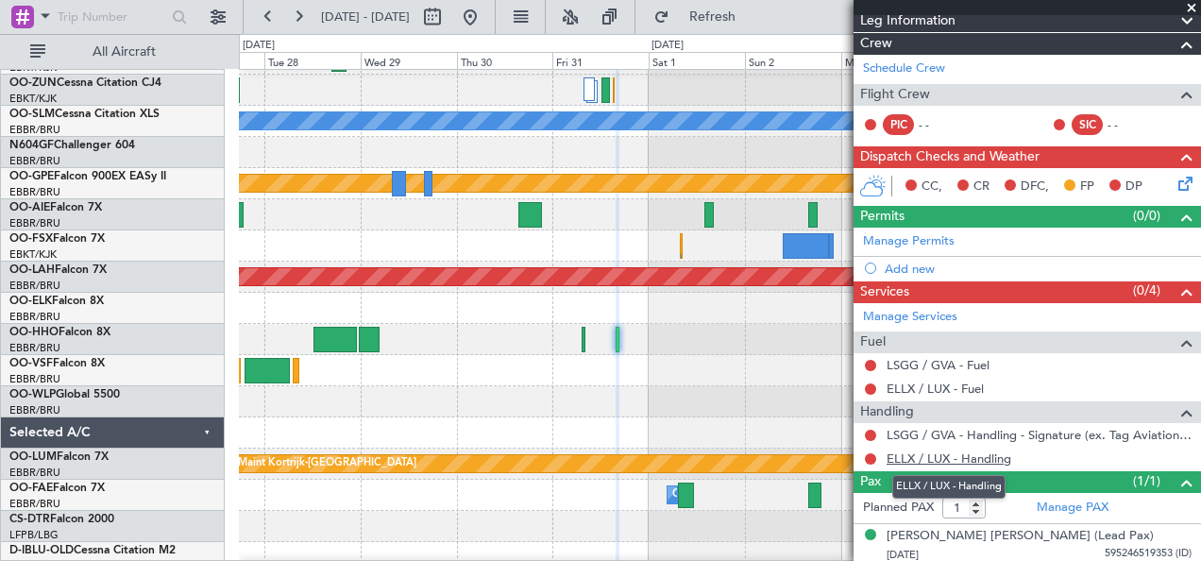
click at [950, 450] on link "ELLX / LUX - Handling" at bounding box center [948, 458] width 125 height 16
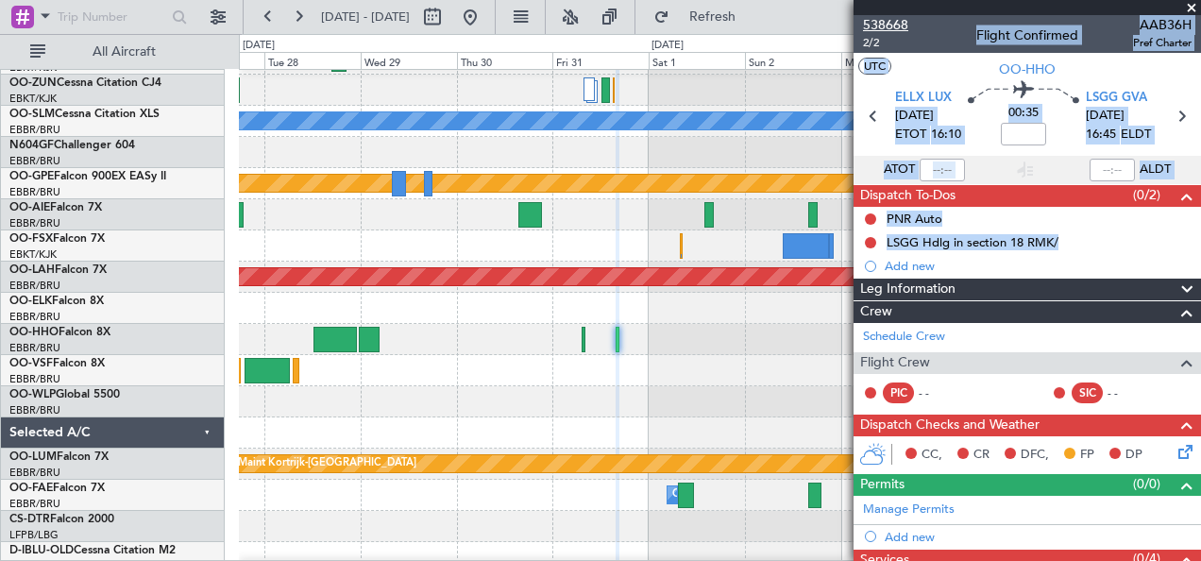
click at [872, 17] on span "538668" at bounding box center [885, 25] width 45 height 20
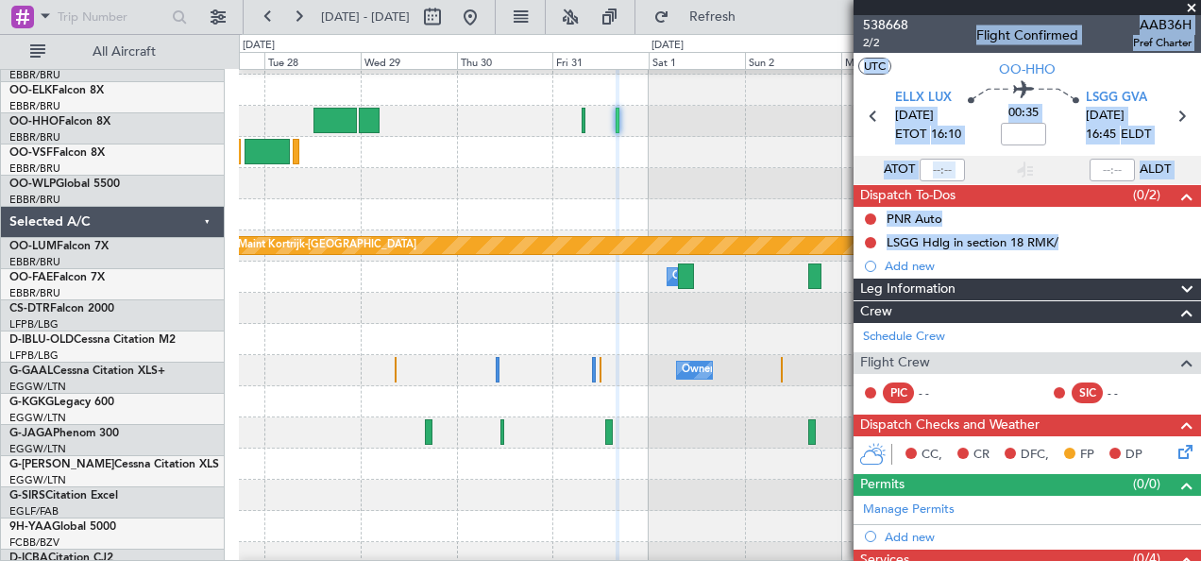
scroll to position [432, 0]
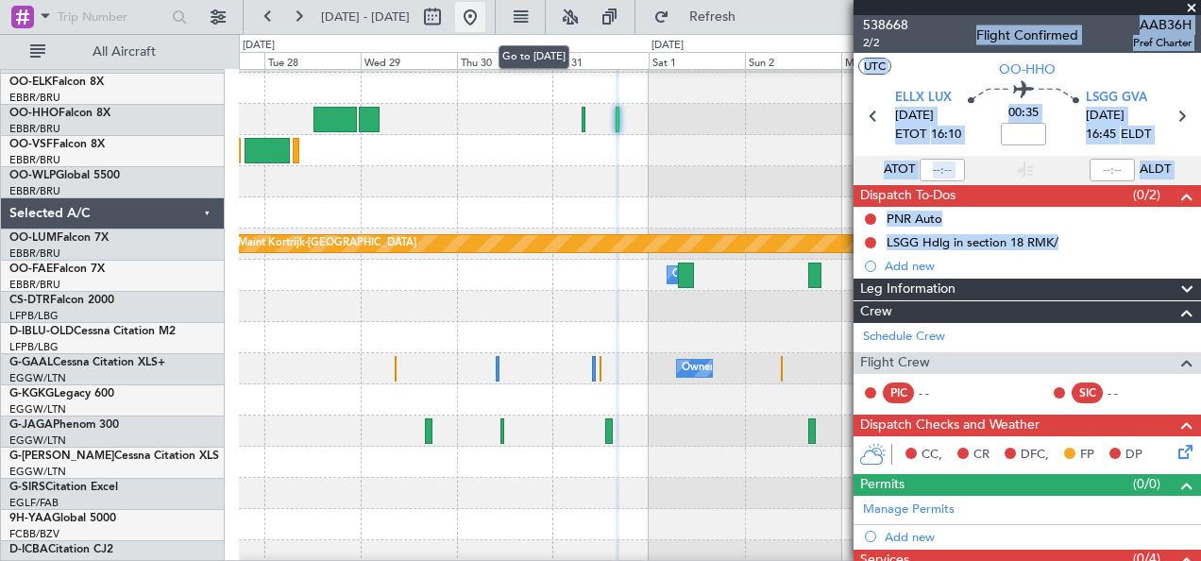
click at [485, 13] on button at bounding box center [470, 17] width 30 height 30
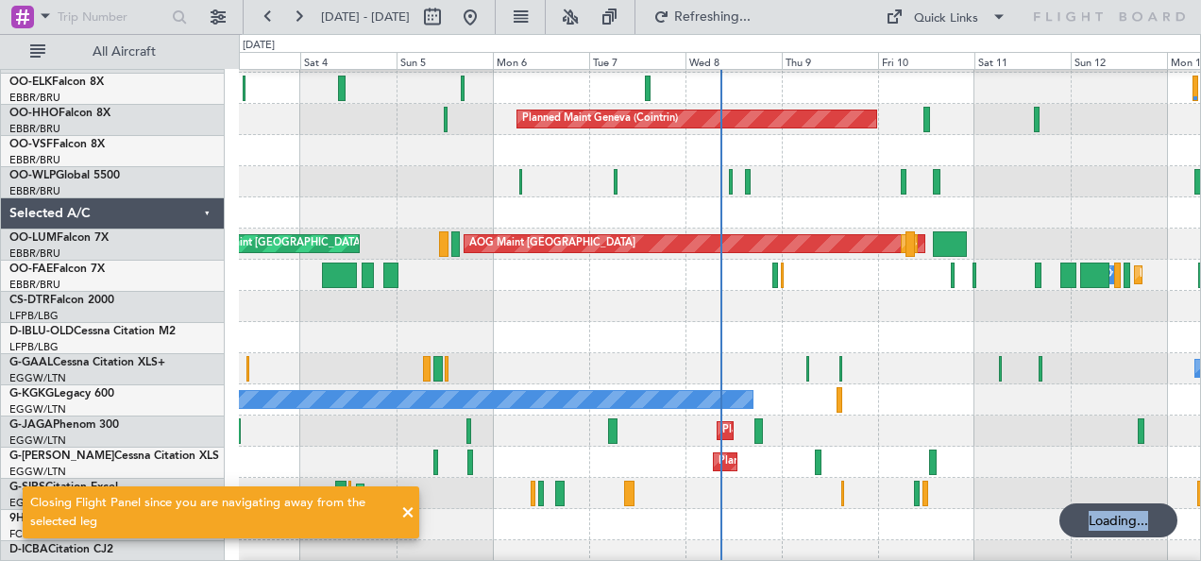
click at [587, 384] on div "A/C Unavailable AOG Maint [GEOGRAPHIC_DATA] Owner Planned [GEOGRAPHIC_DATA]" at bounding box center [720, 368] width 962 height 31
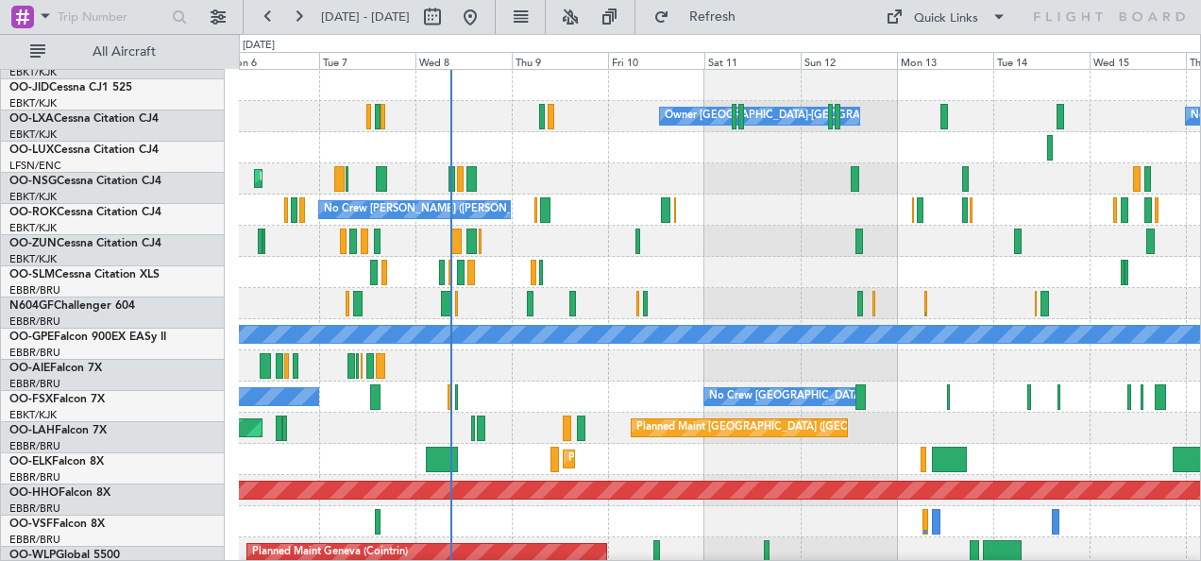
scroll to position [0, 0]
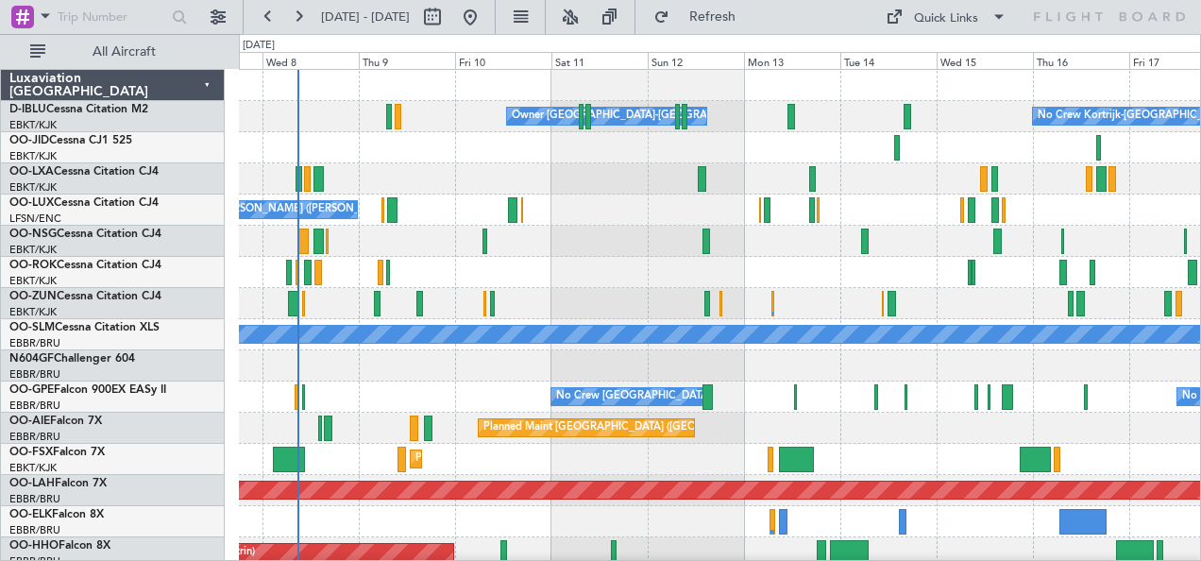
click at [474, 376] on div at bounding box center [720, 365] width 962 height 31
